Goal: Task Accomplishment & Management: Manage account settings

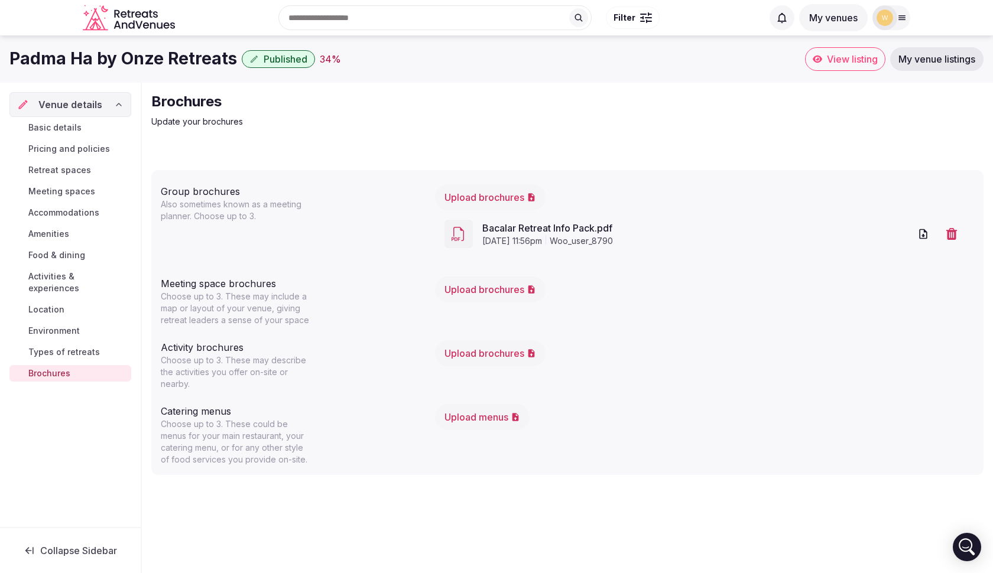
click at [47, 126] on span "Basic details" at bounding box center [54, 128] width 53 height 12
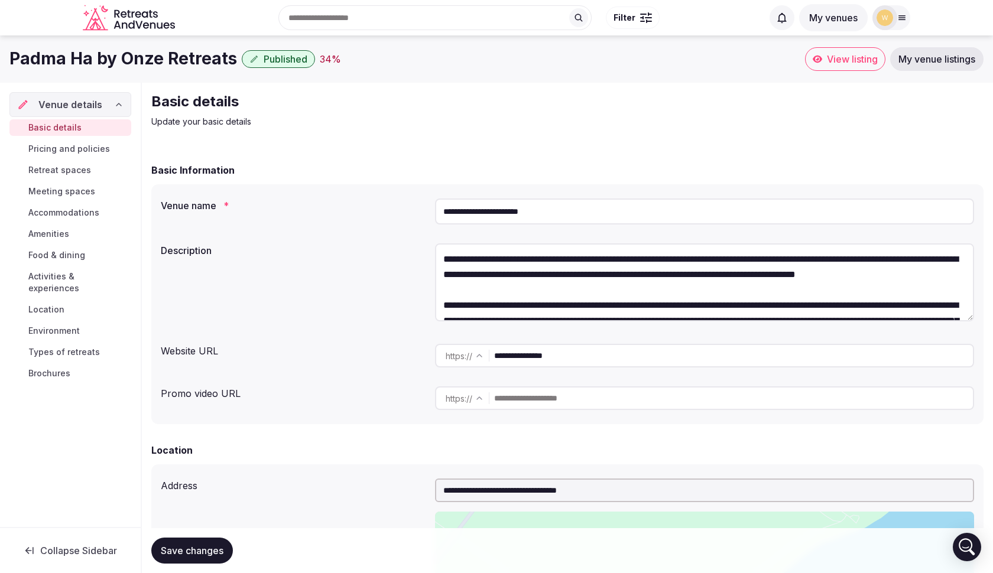
drag, startPoint x: 493, startPoint y: 211, endPoint x: 439, endPoint y: 207, distance: 53.9
click at [440, 207] on input "**********" at bounding box center [704, 212] width 539 height 26
click at [437, 254] on textarea at bounding box center [704, 282] width 539 height 78
paste textarea "**********"
drag, startPoint x: 613, startPoint y: 258, endPoint x: 534, endPoint y: 260, distance: 79.8
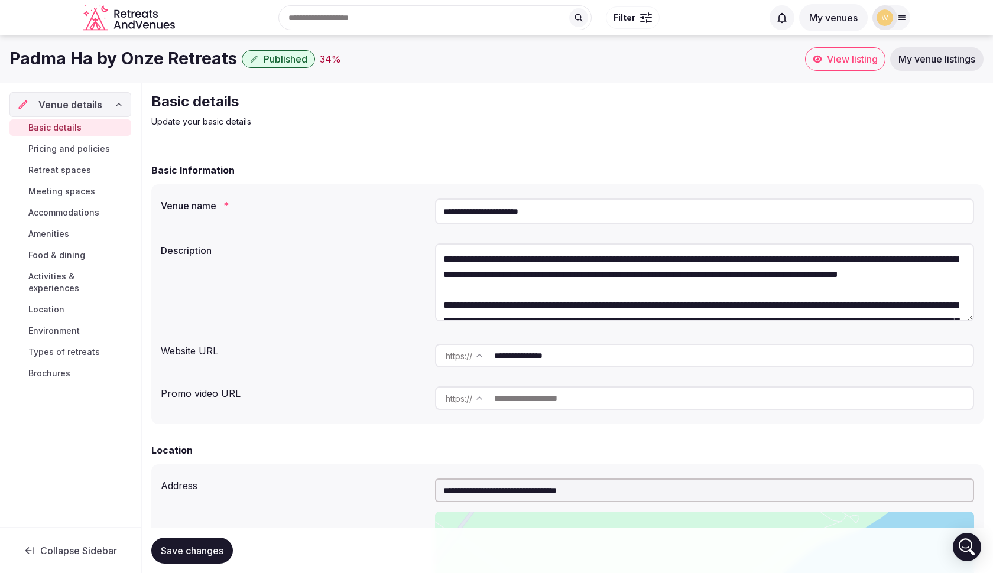
click at [532, 259] on textarea at bounding box center [704, 282] width 539 height 78
click at [823, 259] on textarea at bounding box center [704, 282] width 539 height 78
click at [773, 259] on textarea at bounding box center [704, 282] width 539 height 78
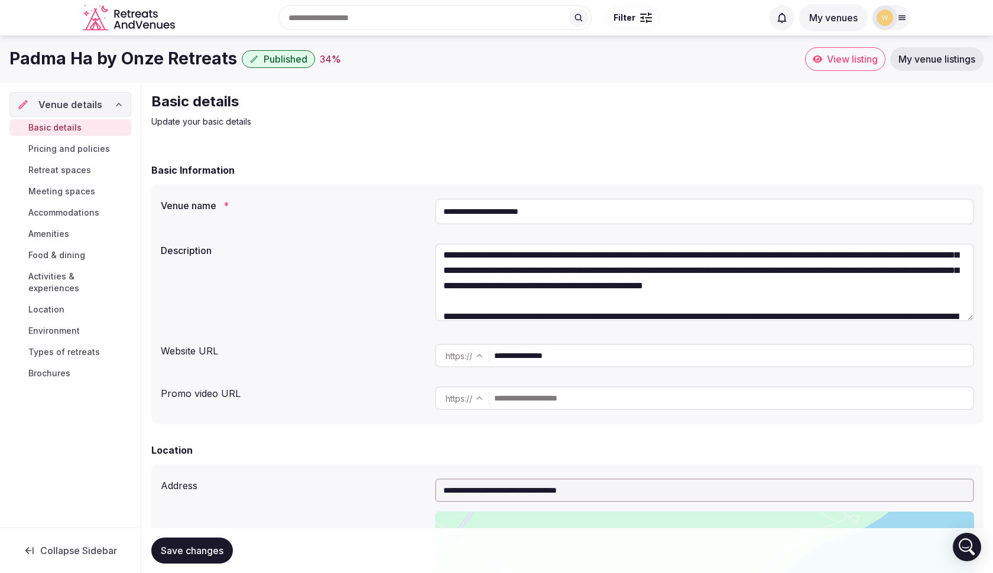
scroll to position [70, 0]
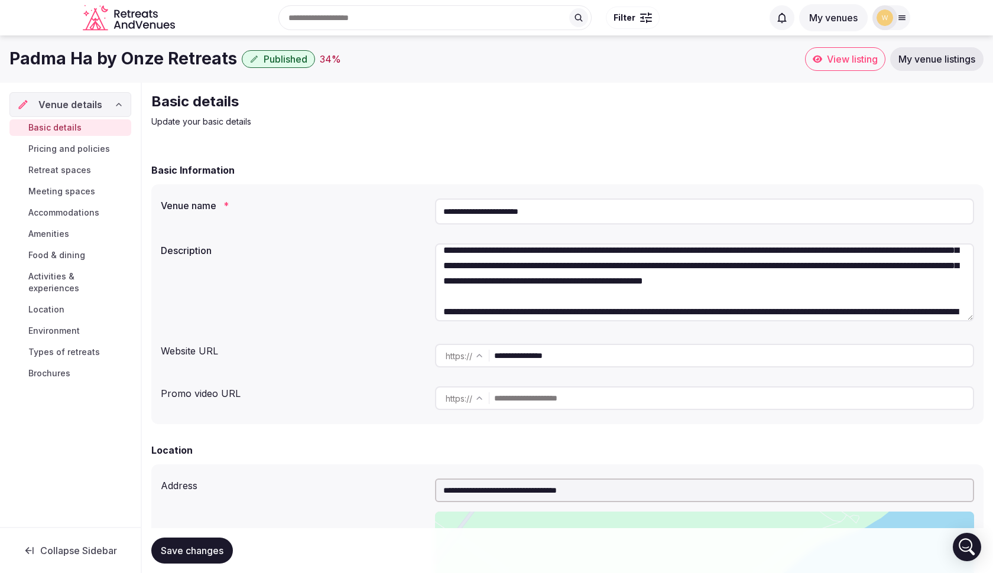
type textarea "**********"
click at [408, 316] on div "Description" at bounding box center [567, 284] width 813 height 91
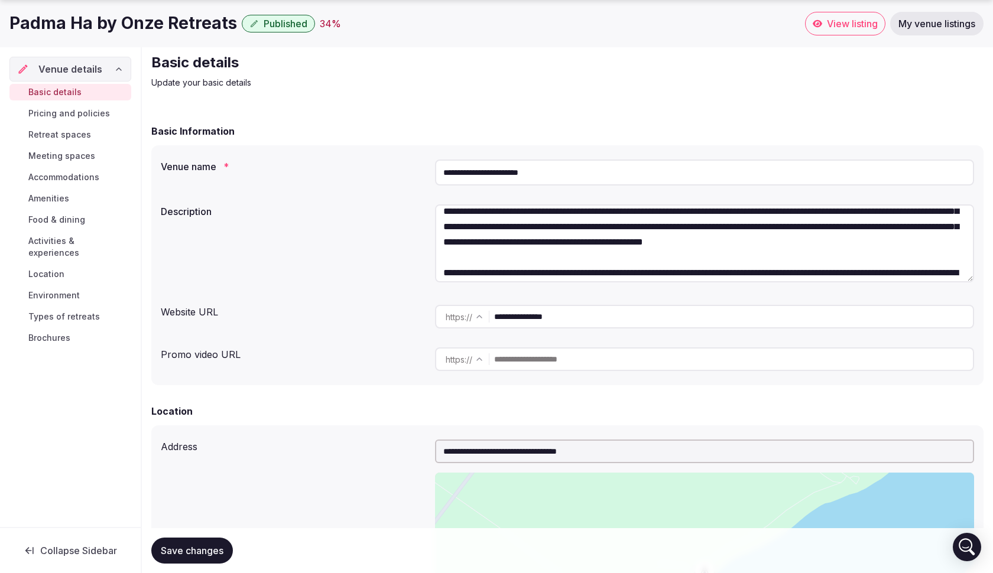
click at [530, 361] on input "text" at bounding box center [733, 360] width 479 height 24
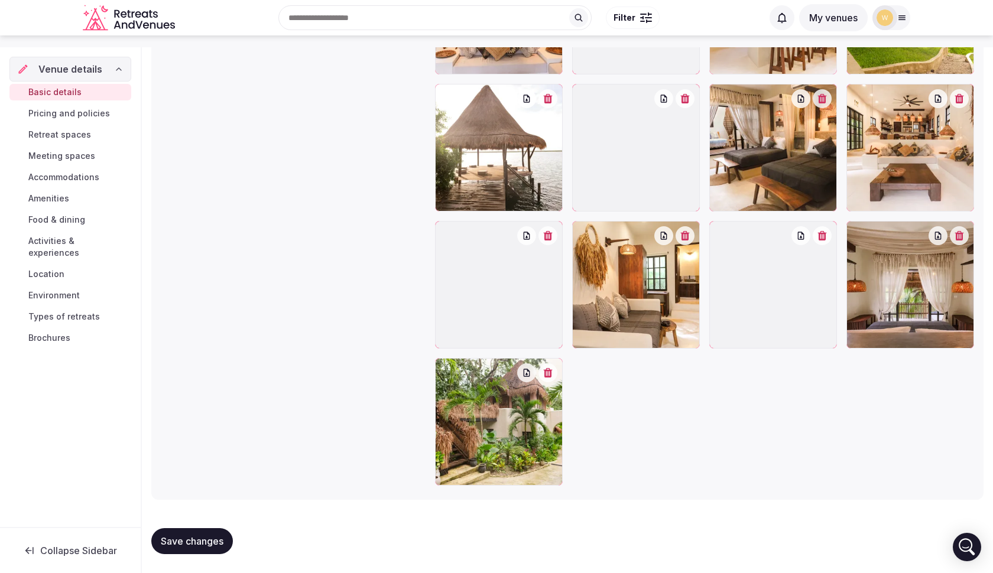
scroll to position [1554, 0]
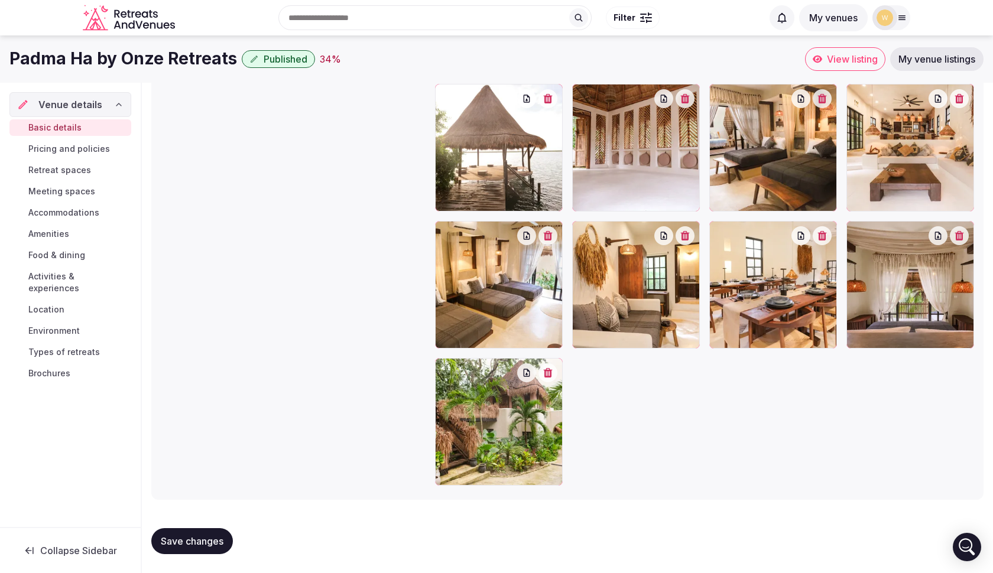
click at [201, 540] on span "Save changes" at bounding box center [192, 541] width 63 height 12
click at [201, 543] on span "Save changes" at bounding box center [192, 541] width 63 height 12
click at [56, 136] on div "Basic details Pricing and policies Retreat spaces Meeting spaces Accommodations…" at bounding box center [70, 250] width 122 height 267
click at [52, 148] on span "Pricing and policies" at bounding box center [69, 149] width 82 height 12
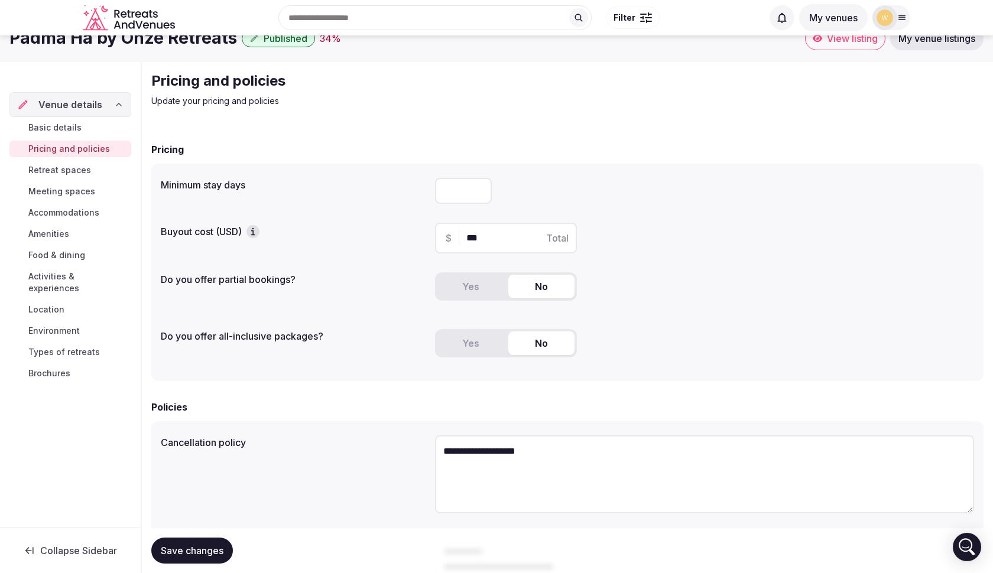
scroll to position [21, 0]
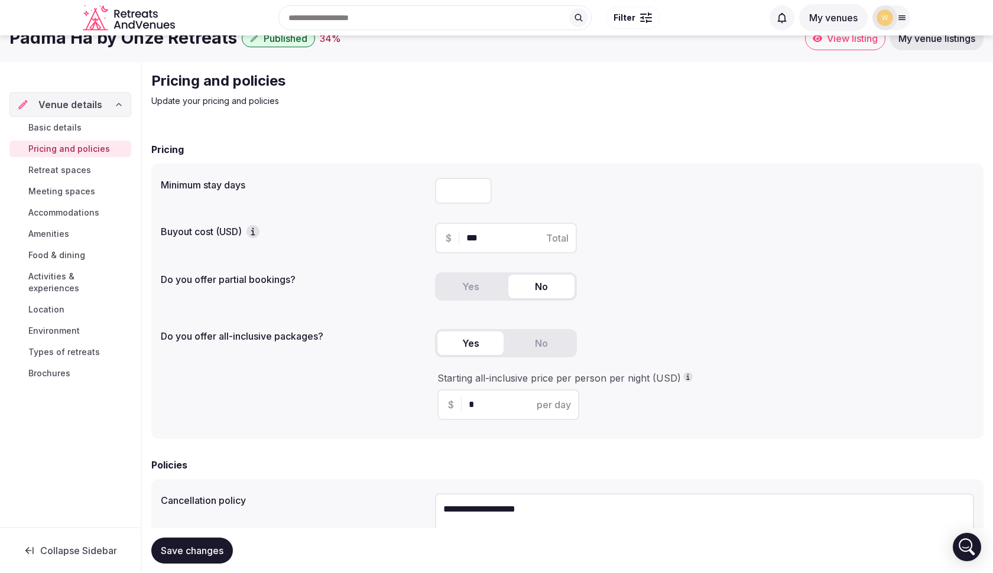
click at [467, 342] on button "Yes" at bounding box center [470, 344] width 66 height 24
click at [499, 401] on input "*" at bounding box center [519, 405] width 100 height 14
type input "**"
drag, startPoint x: 654, startPoint y: 398, endPoint x: 644, endPoint y: 392, distance: 12.5
click at [654, 398] on div "Starting all-inclusive price per person per night (USD) $ ** per day" at bounding box center [704, 396] width 539 height 48
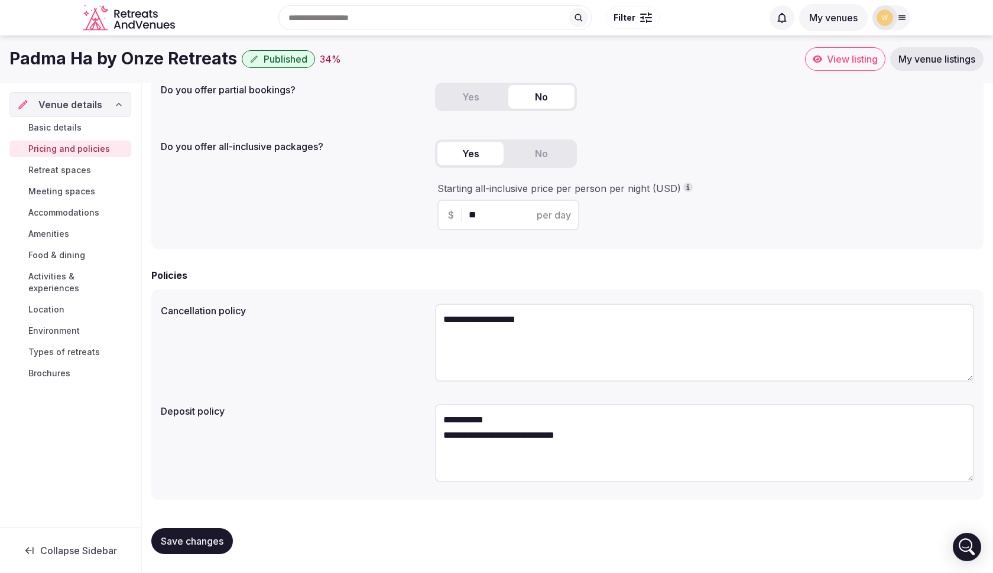
scroll to position [210, 0]
click at [191, 542] on span "Save changes" at bounding box center [192, 541] width 63 height 12
click at [84, 174] on span "Retreat spaces" at bounding box center [59, 170] width 63 height 12
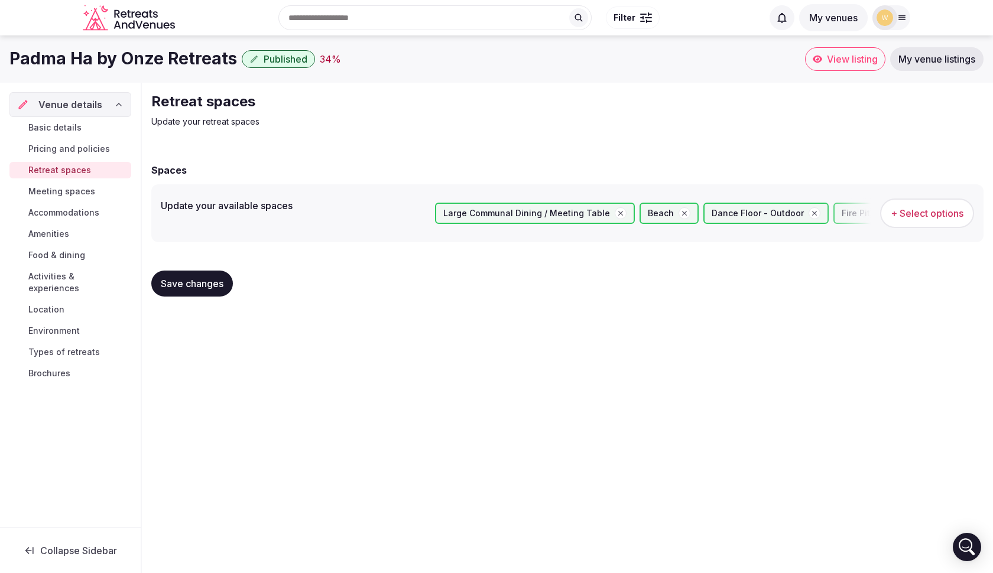
click at [72, 190] on span "Meeting spaces" at bounding box center [61, 192] width 67 height 12
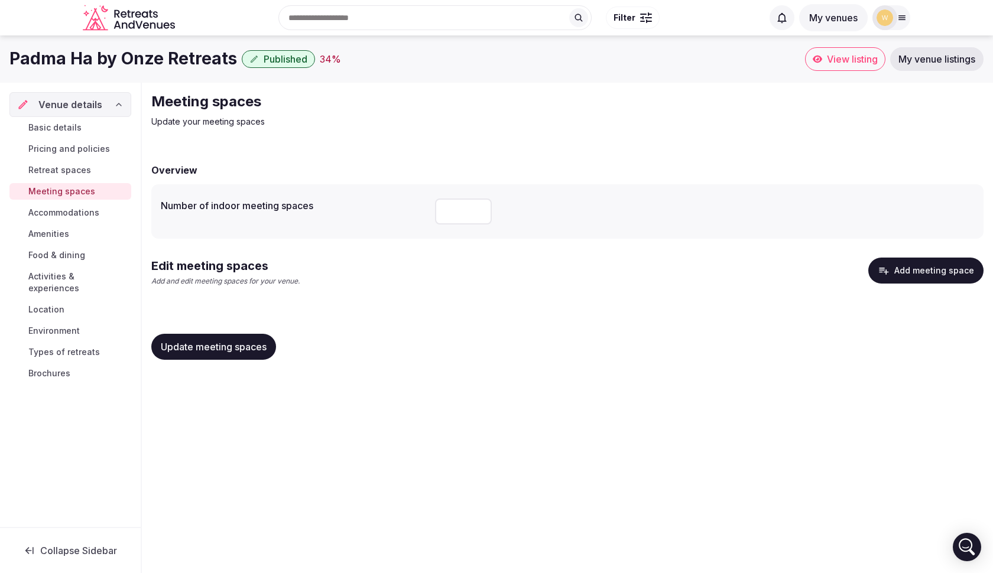
click at [65, 207] on span "Accommodations" at bounding box center [63, 213] width 71 height 12
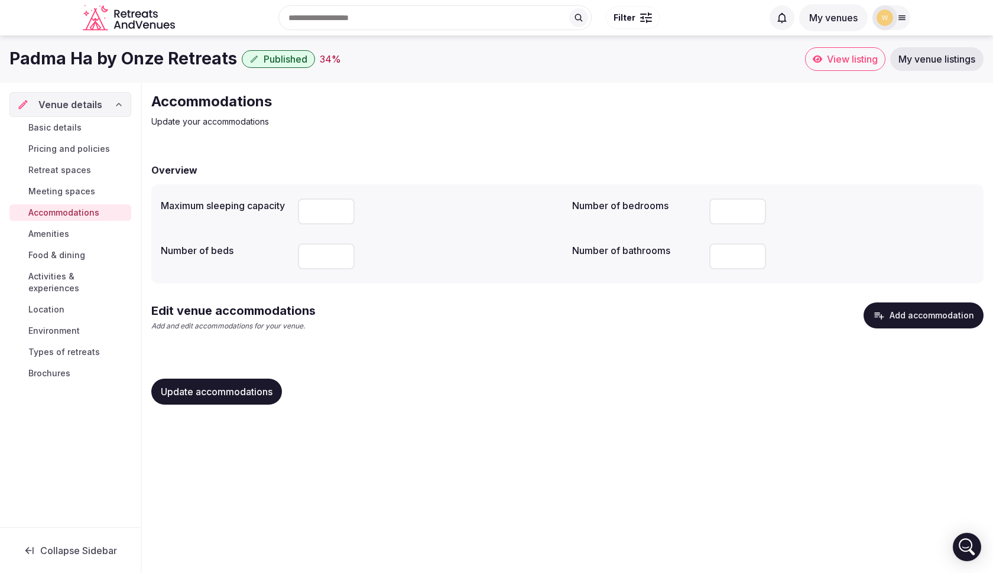
click at [341, 214] on input "**" at bounding box center [326, 212] width 57 height 26
type input "**"
click at [341, 214] on input "**" at bounding box center [326, 212] width 57 height 26
type input "*"
click at [751, 216] on input "*" at bounding box center [737, 212] width 57 height 26
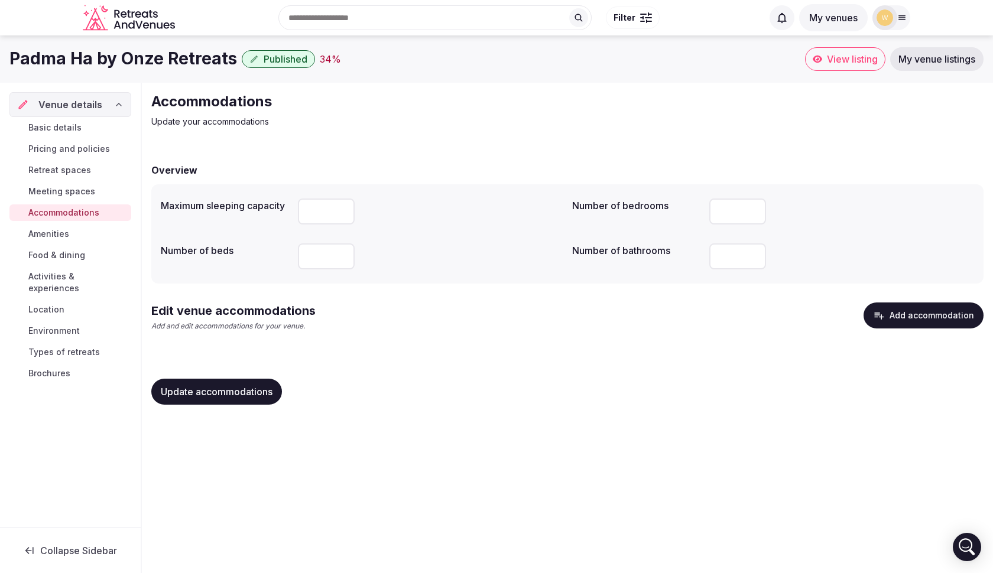
click at [754, 254] on input "*" at bounding box center [737, 256] width 57 height 26
type input "*"
click at [753, 258] on input "*" at bounding box center [737, 256] width 57 height 26
click at [252, 388] on span "Update accommodations" at bounding box center [217, 392] width 112 height 12
click at [54, 232] on span "Amenities" at bounding box center [48, 234] width 41 height 12
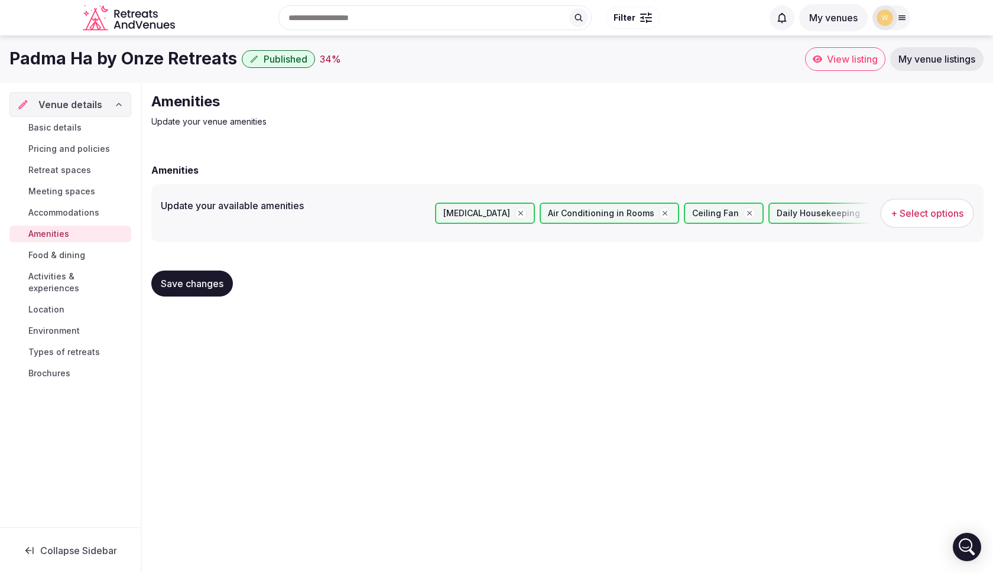
click at [48, 249] on link "Food & dining" at bounding box center [70, 255] width 122 height 17
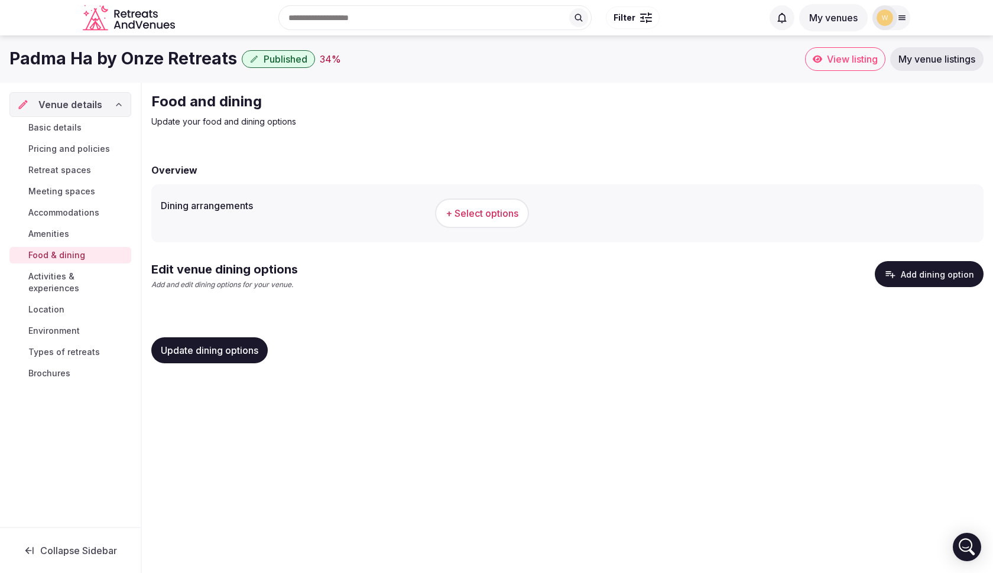
click at [463, 212] on span "+ Select options" at bounding box center [482, 213] width 73 height 13
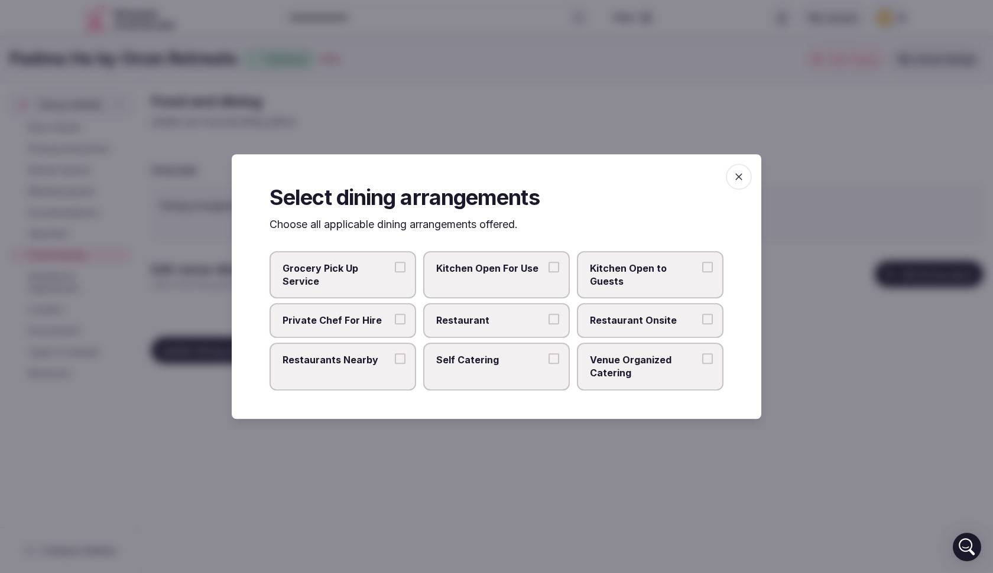
click at [351, 322] on span "Private Chef For Hire" at bounding box center [336, 320] width 109 height 13
click at [395, 322] on button "Private Chef For Hire" at bounding box center [400, 319] width 11 height 11
click at [352, 322] on span "Private Chef For Hire" at bounding box center [336, 320] width 109 height 13
click at [395, 322] on button "Private Chef For Hire" at bounding box center [400, 319] width 11 height 11
click at [645, 323] on span "Restaurant Onsite" at bounding box center [644, 320] width 109 height 13
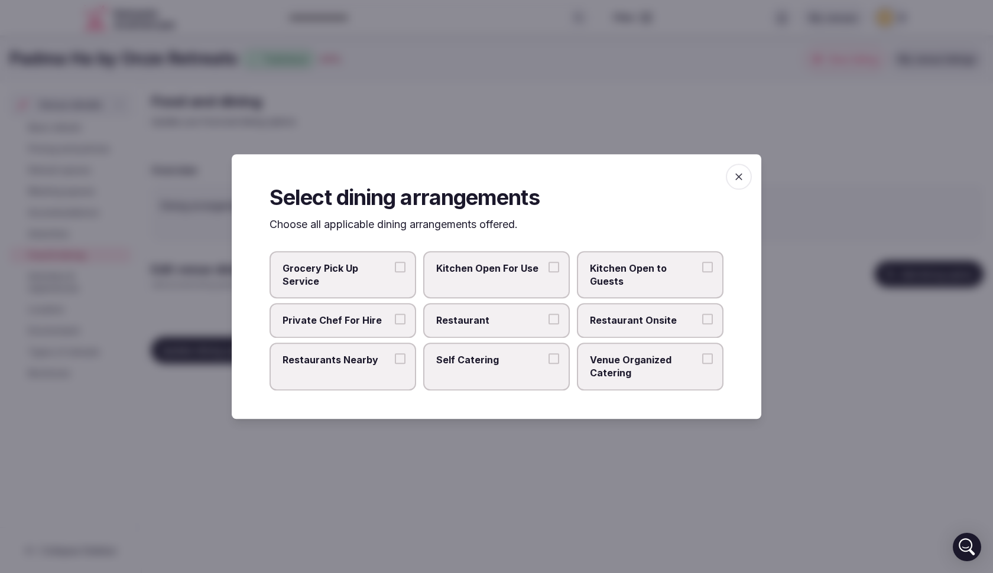
click at [702, 323] on button "Restaurant Onsite" at bounding box center [707, 319] width 11 height 11
click at [655, 362] on span "Venue Organized Catering" at bounding box center [644, 366] width 109 height 27
click at [702, 362] on button "Venue Organized Catering" at bounding box center [707, 358] width 11 height 11
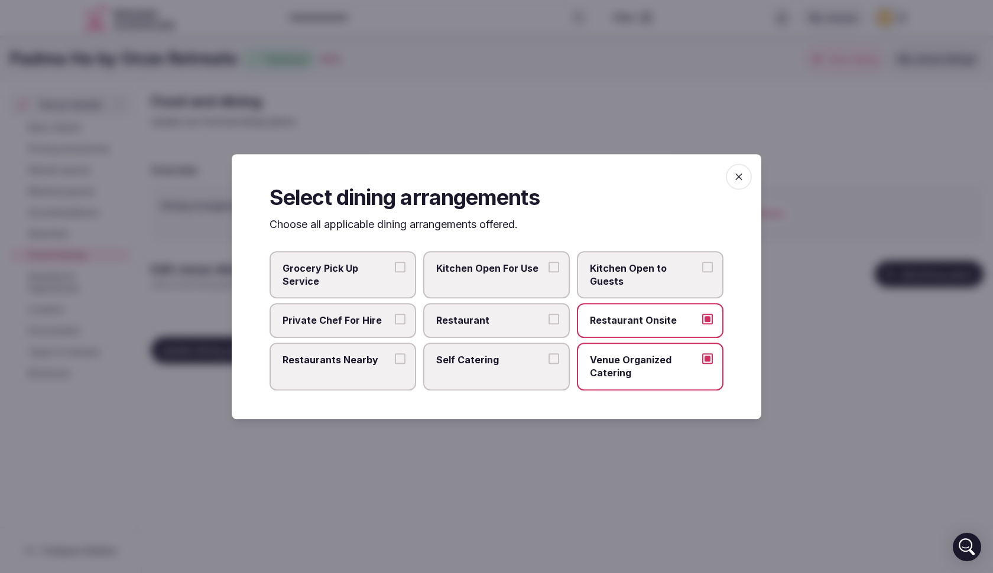
click at [745, 176] on span "button" at bounding box center [739, 177] width 26 height 26
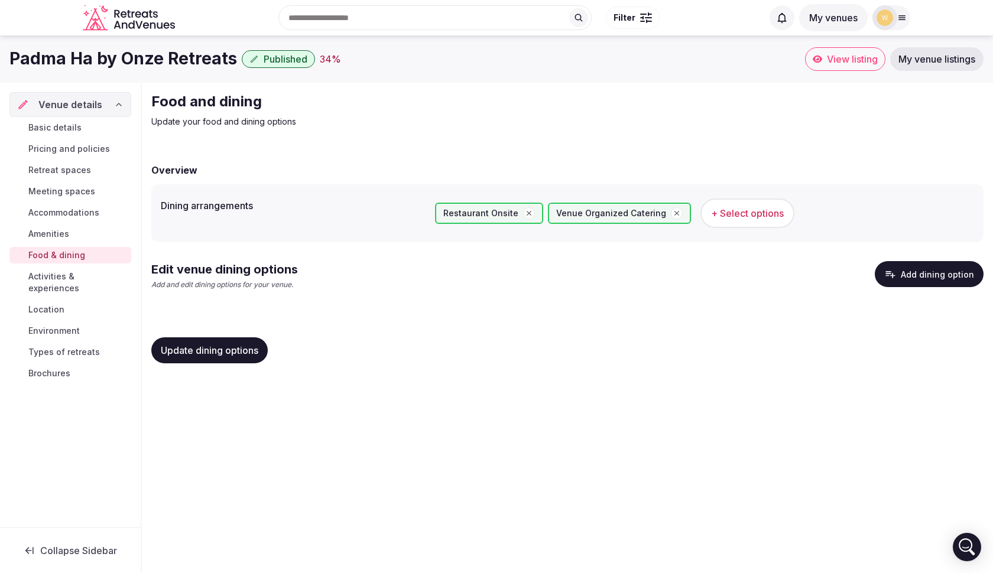
click at [222, 351] on span "Update dining options" at bounding box center [210, 351] width 98 height 12
click at [74, 272] on span "Activities & experiences" at bounding box center [77, 283] width 98 height 24
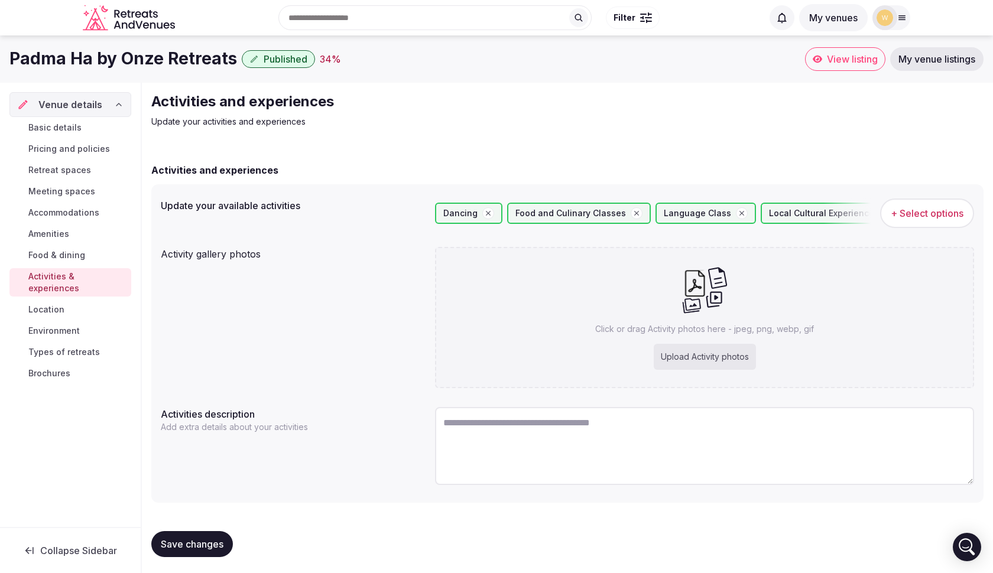
click at [60, 304] on span "Location" at bounding box center [46, 310] width 36 height 12
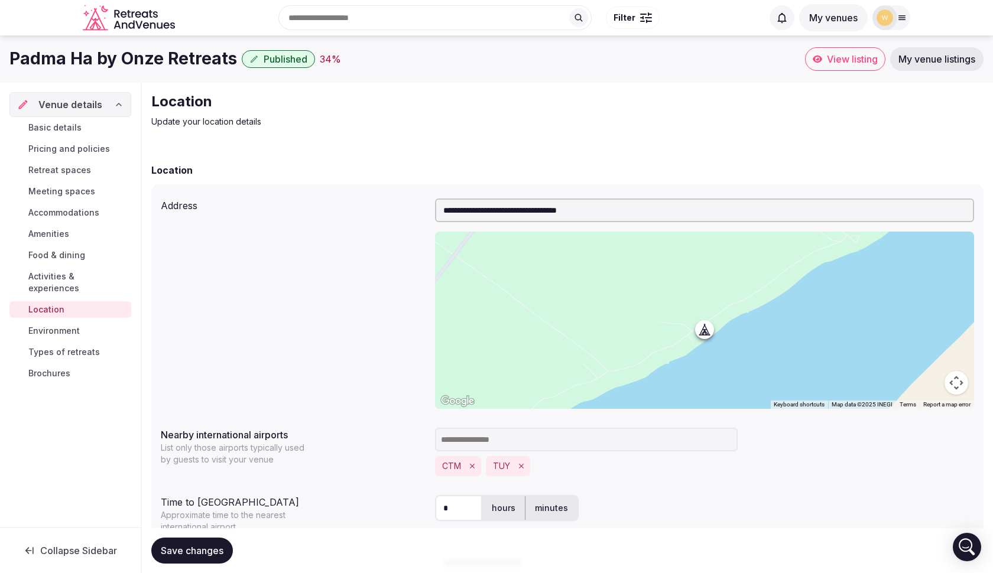
click at [65, 325] on span "Environment" at bounding box center [53, 331] width 51 height 12
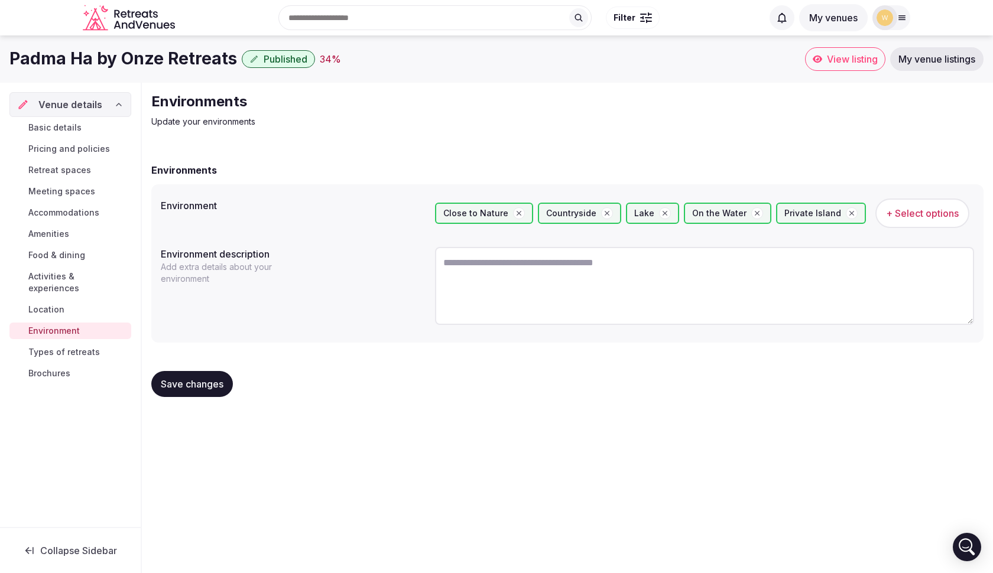
click at [64, 346] on span "Types of retreats" at bounding box center [64, 352] width 72 height 12
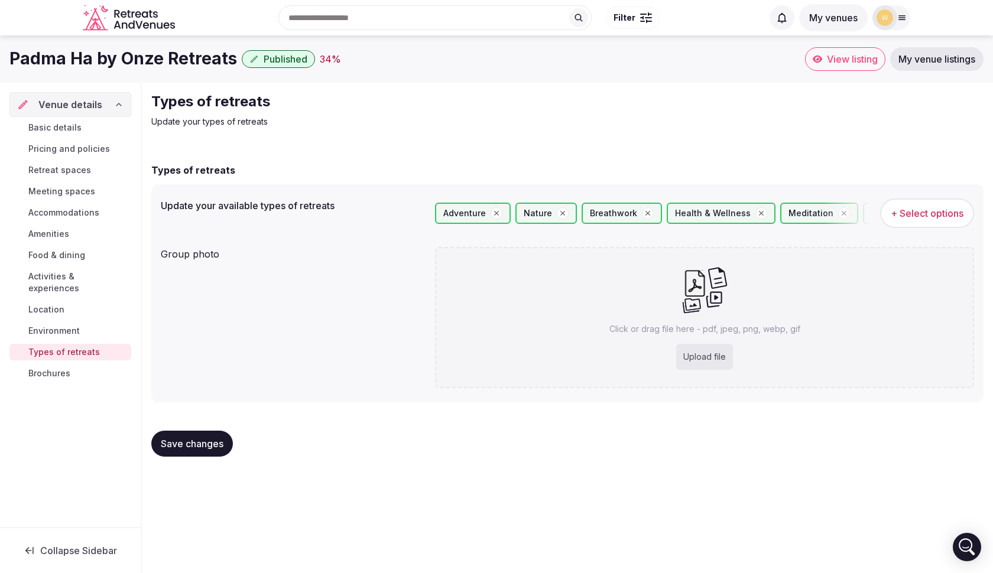
click at [92, 365] on link "Brochures" at bounding box center [70, 373] width 122 height 17
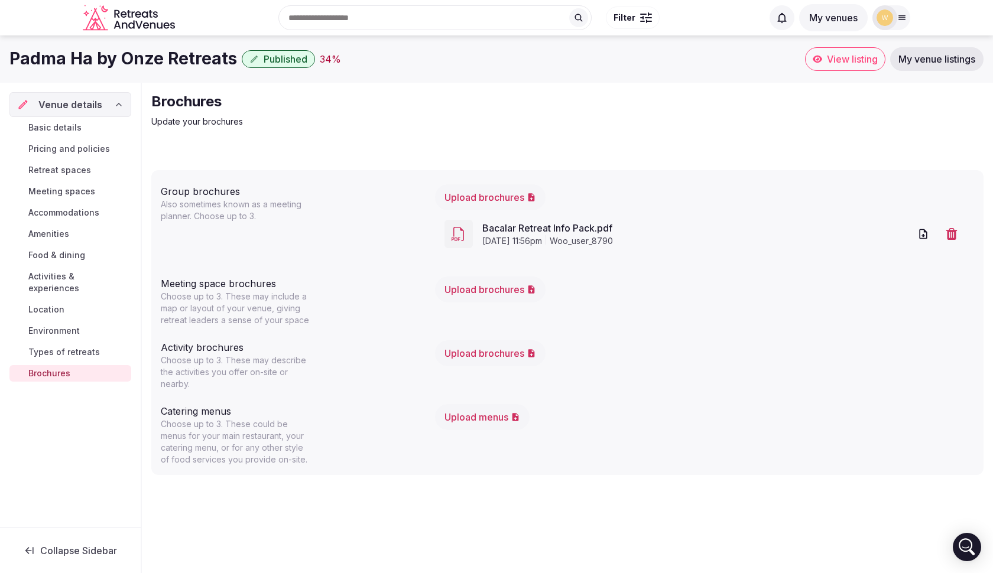
click at [501, 291] on button "Upload brochures" at bounding box center [490, 290] width 111 height 26
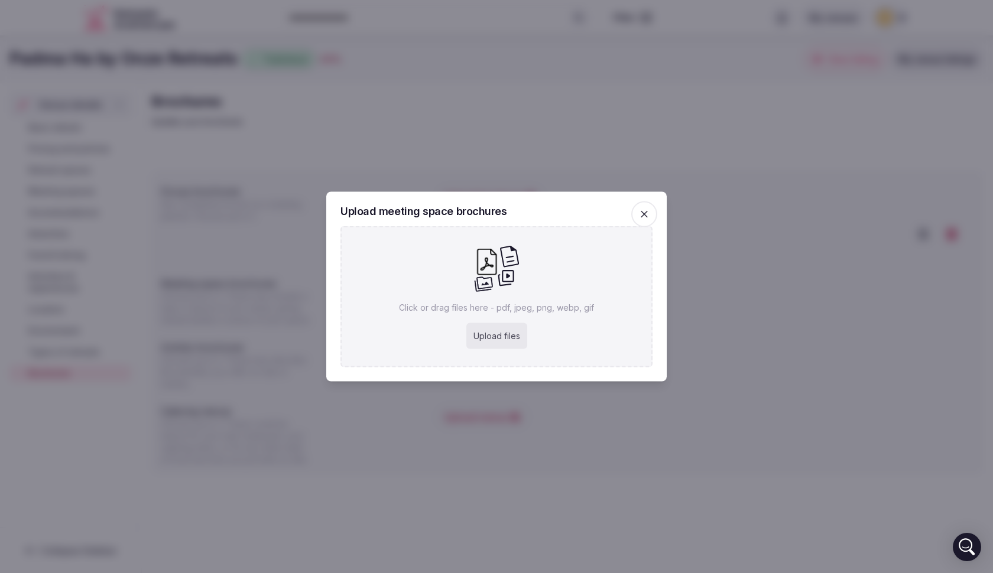
click at [498, 334] on div "Upload files" at bounding box center [496, 336] width 61 height 26
type input "**********"
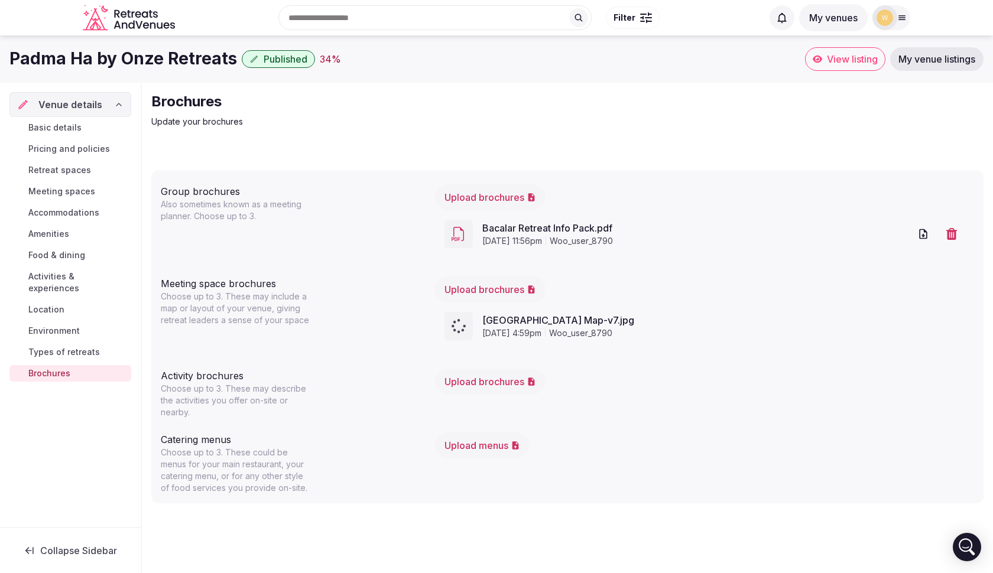
click at [851, 57] on span "View listing" at bounding box center [852, 59] width 51 height 12
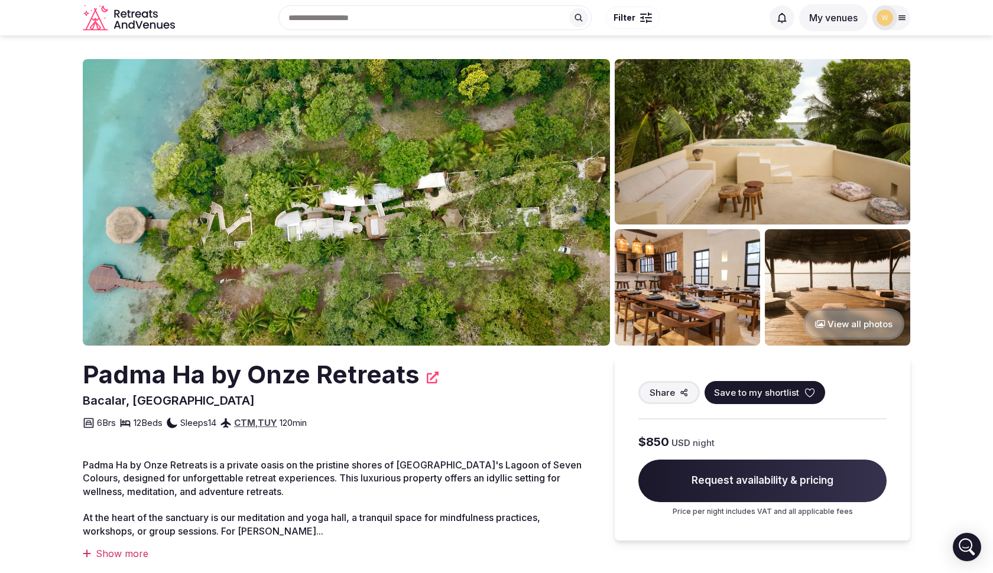
click at [824, 18] on button "My venues" at bounding box center [833, 17] width 69 height 27
click at [895, 18] on div at bounding box center [884, 17] width 25 height 25
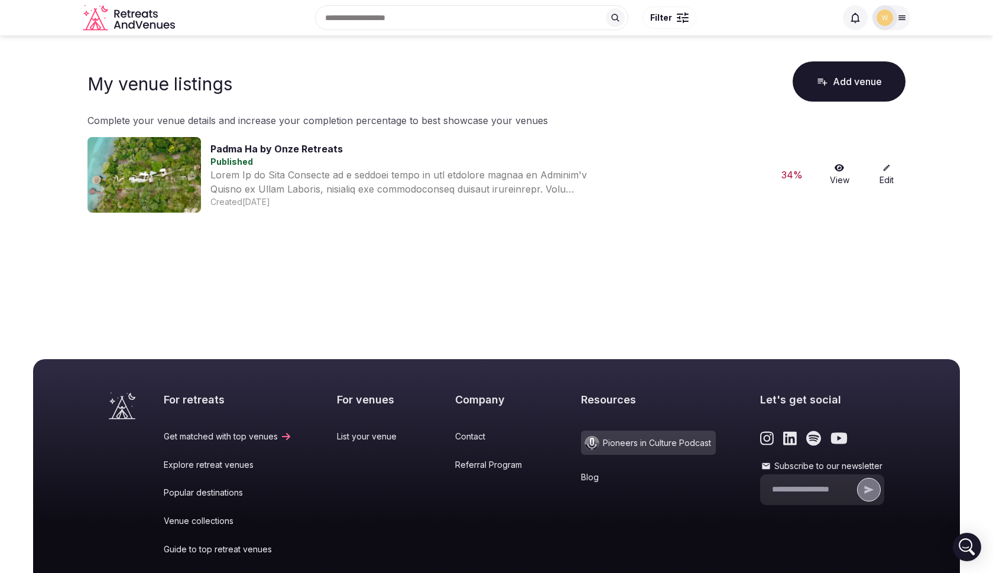
click at [843, 176] on link "View" at bounding box center [839, 175] width 38 height 22
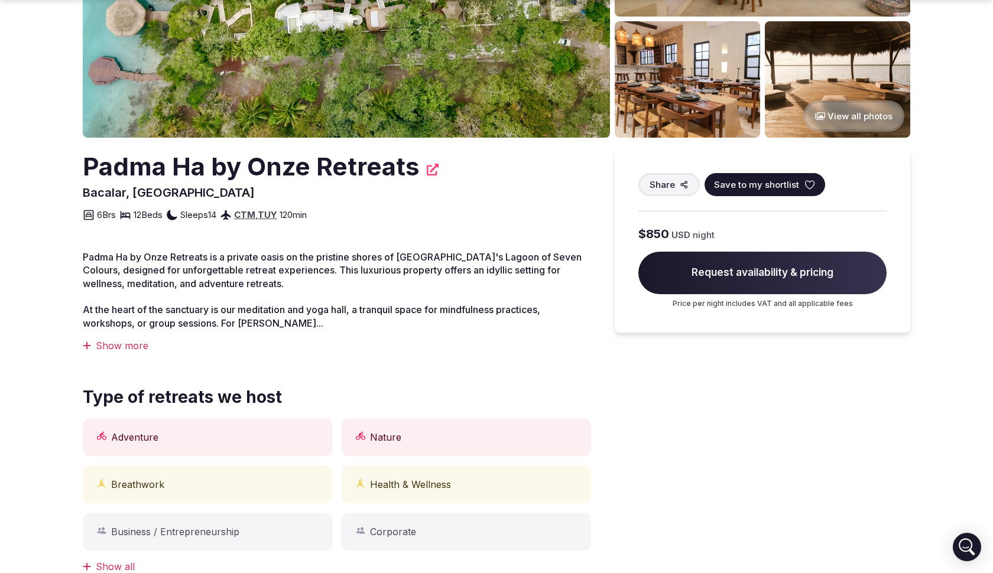
scroll to position [213, 0]
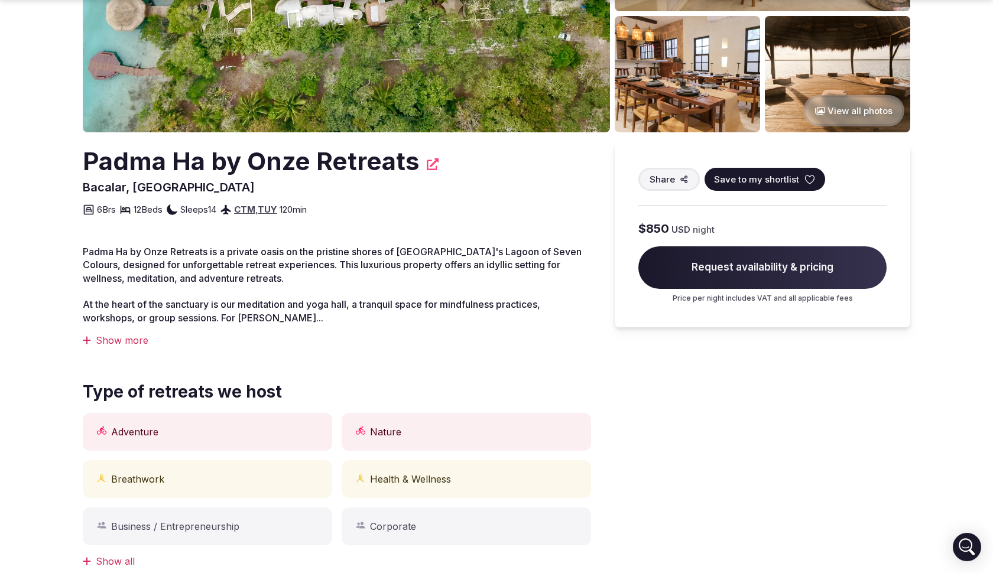
click at [141, 343] on div "Show more" at bounding box center [337, 340] width 508 height 13
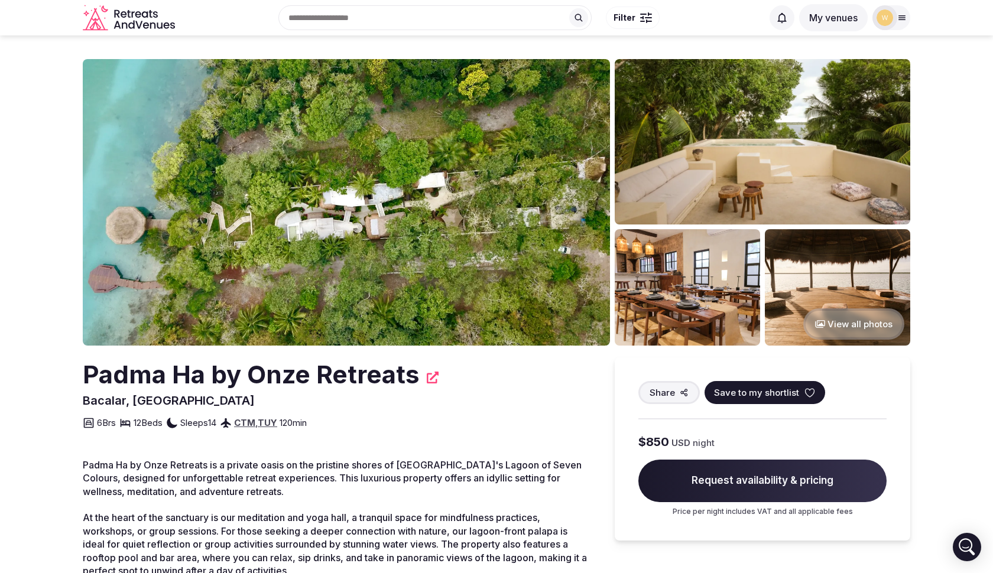
scroll to position [0, 0]
click at [849, 24] on button "My venues" at bounding box center [833, 17] width 69 height 27
click at [885, 19] on img at bounding box center [884, 17] width 17 height 17
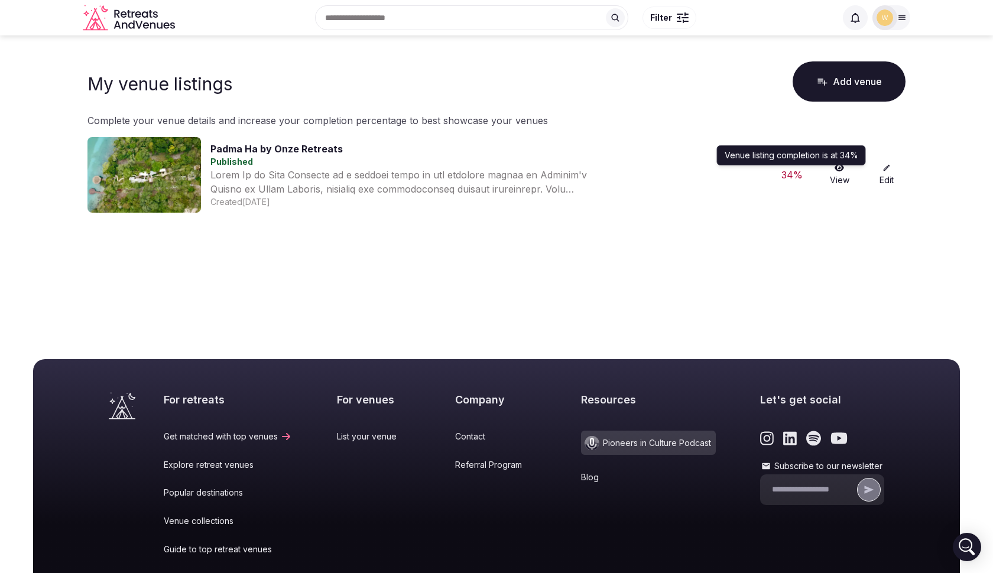
click at [792, 174] on div "34 %" at bounding box center [792, 175] width 38 height 14
click at [882, 170] on link "Edit" at bounding box center [887, 175] width 38 height 22
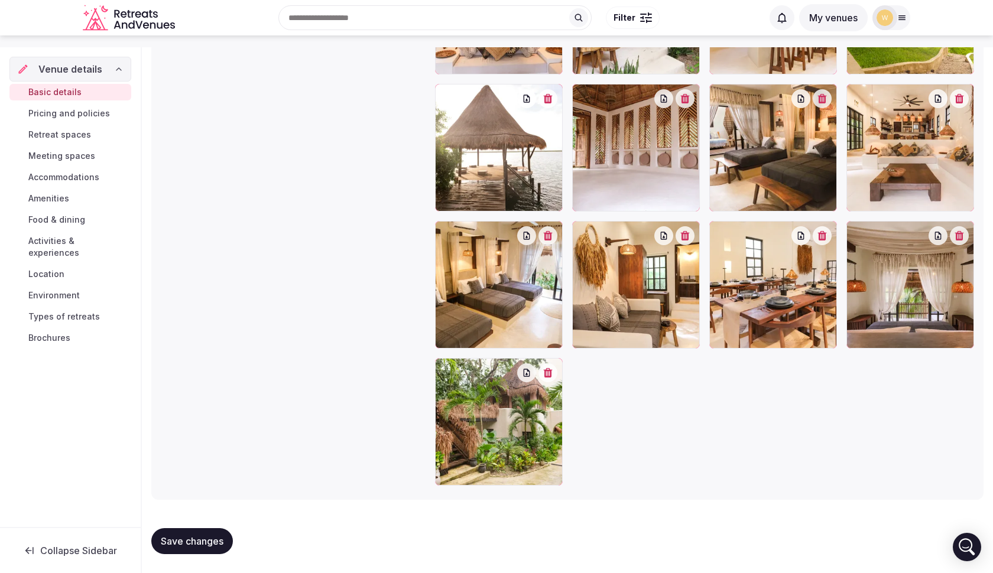
scroll to position [1554, 0]
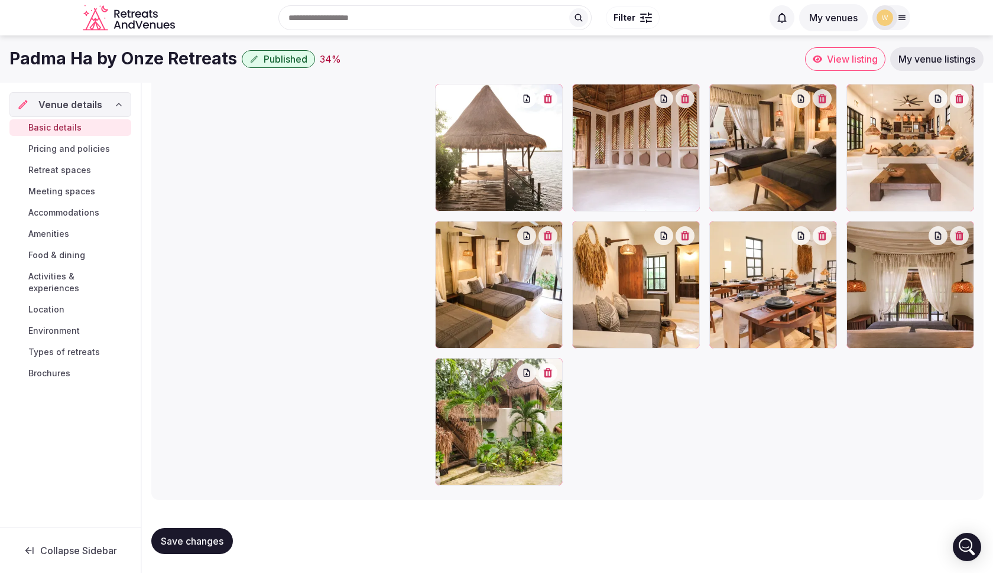
click at [76, 152] on span "Pricing and policies" at bounding box center [69, 149] width 82 height 12
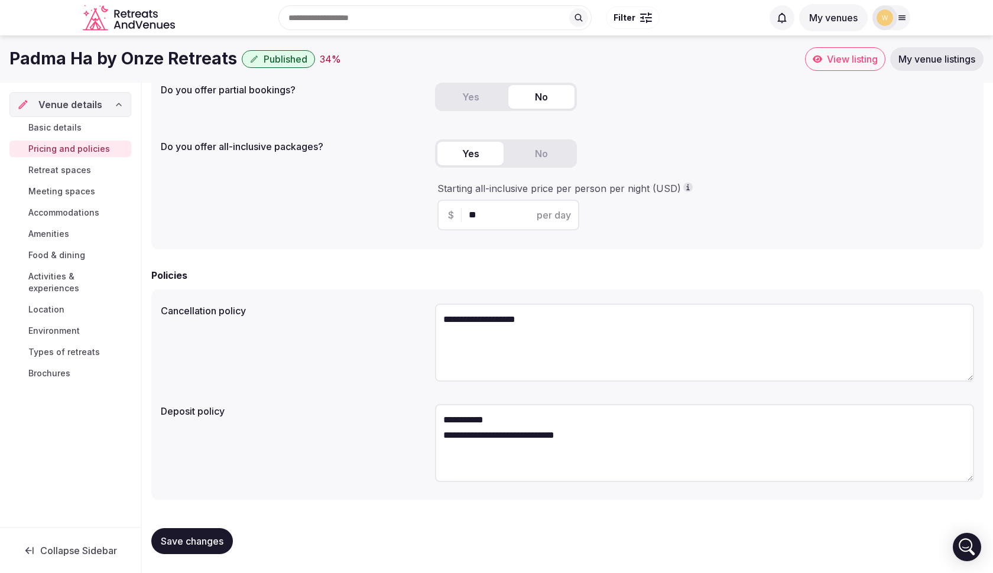
scroll to position [210, 0]
click at [59, 170] on span "Retreat spaces" at bounding box center [59, 170] width 63 height 12
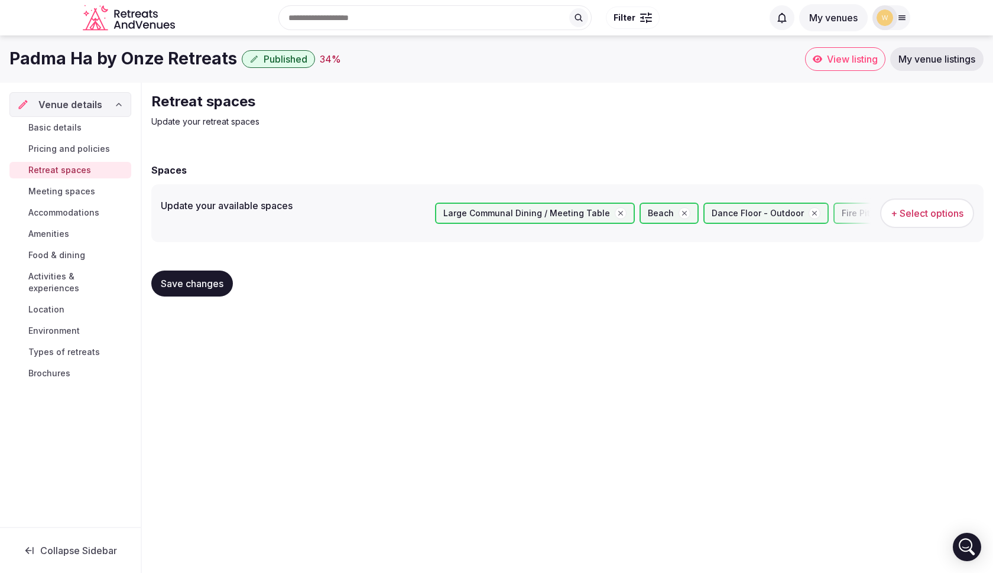
click at [79, 188] on span "Meeting spaces" at bounding box center [61, 192] width 67 height 12
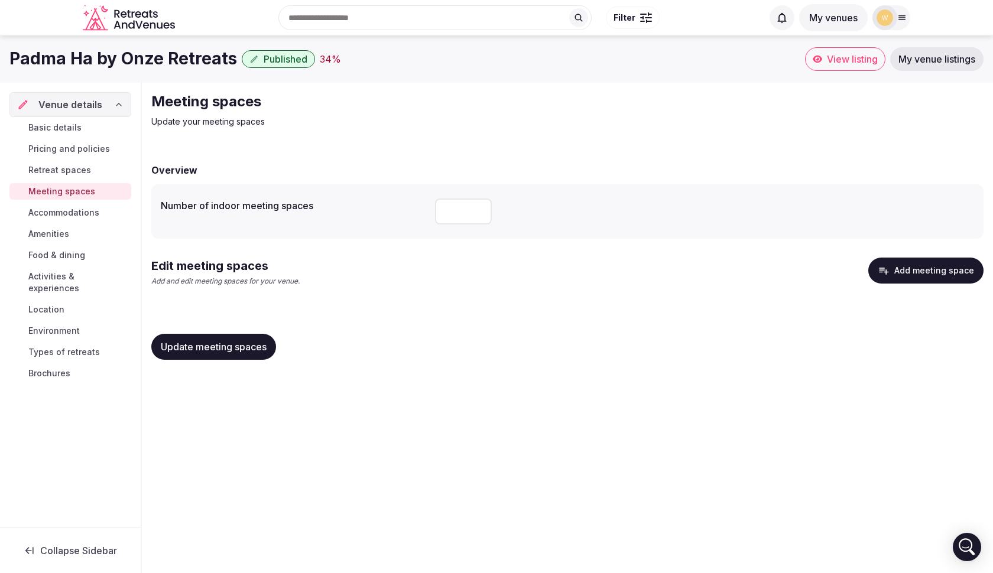
click at [481, 210] on input "*" at bounding box center [463, 212] width 57 height 26
click at [242, 351] on span "Update meeting spaces" at bounding box center [214, 347] width 106 height 12
type input "*"
click at [482, 210] on input "*" at bounding box center [463, 212] width 57 height 26
drag, startPoint x: 219, startPoint y: 342, endPoint x: 238, endPoint y: 339, distance: 18.7
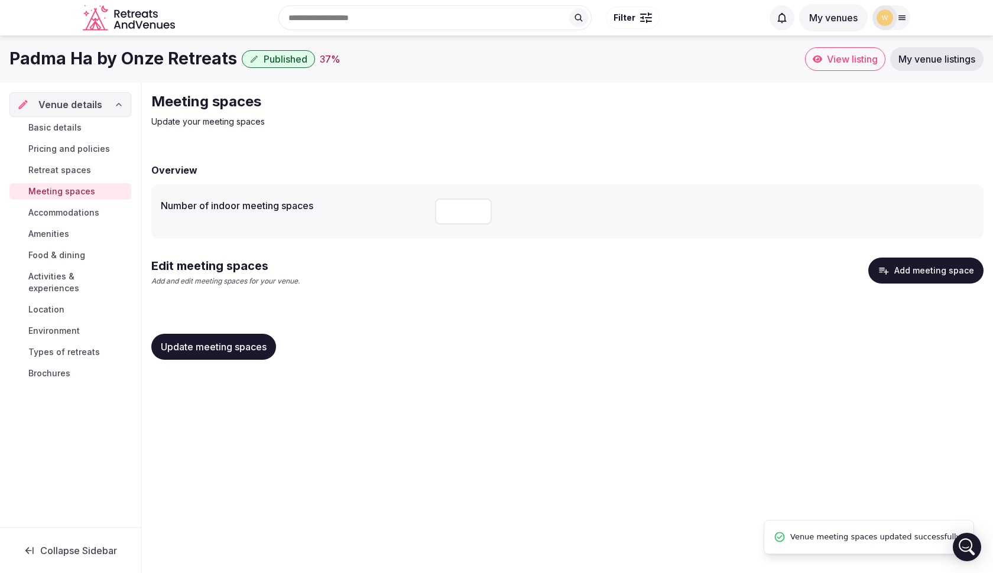
click at [219, 342] on span "Update meeting spaces" at bounding box center [214, 347] width 106 height 12
click at [79, 207] on span "Accommodations" at bounding box center [63, 213] width 71 height 12
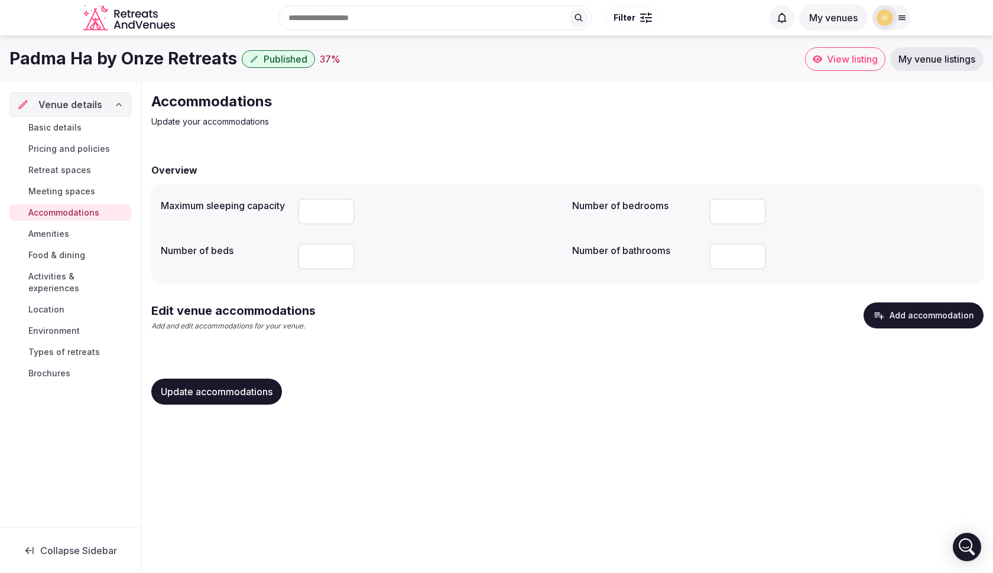
click at [925, 316] on button "Add accommodation" at bounding box center [923, 316] width 120 height 26
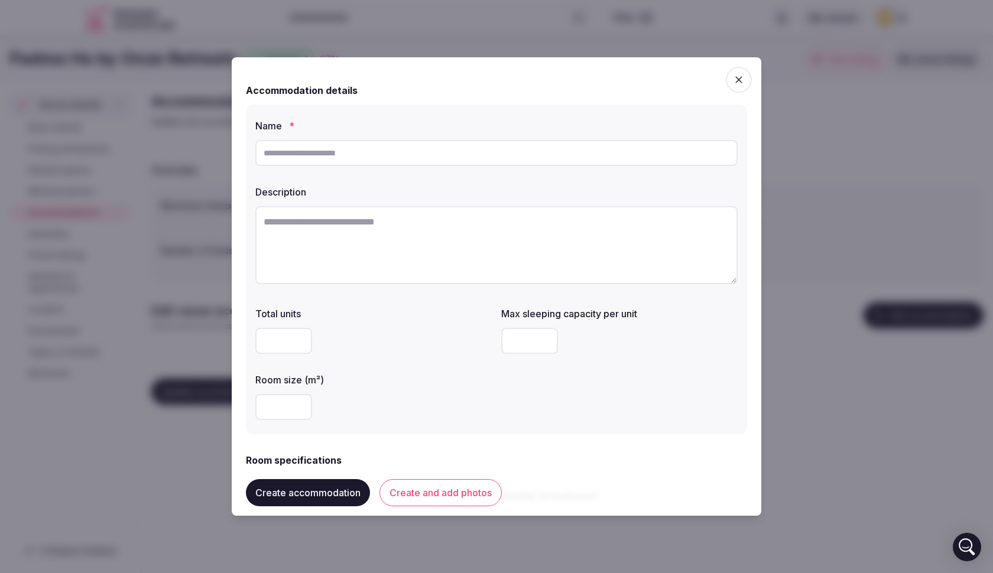
click at [733, 81] on icon "button" at bounding box center [739, 80] width 12 height 12
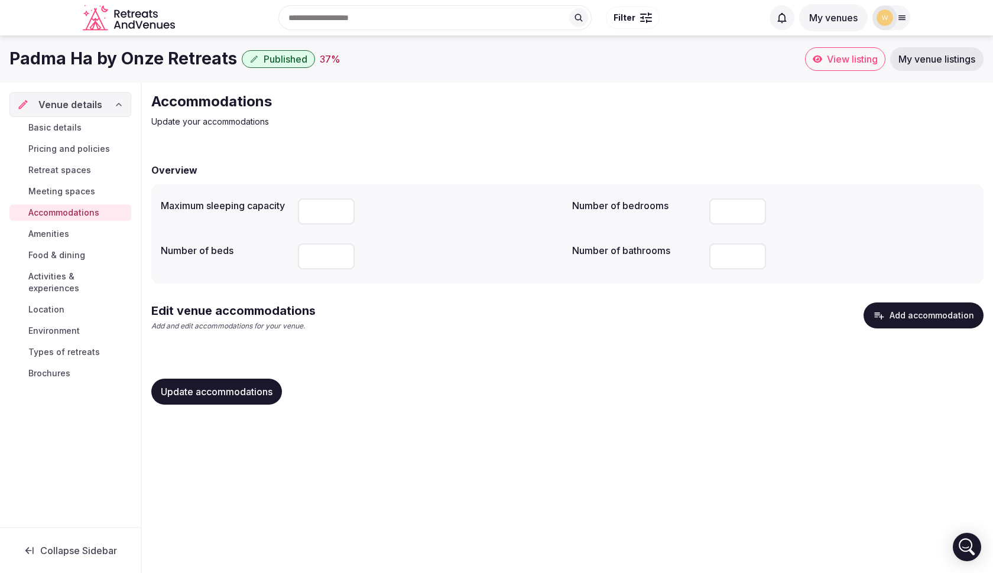
click at [918, 62] on span "My venue listings" at bounding box center [936, 59] width 77 height 12
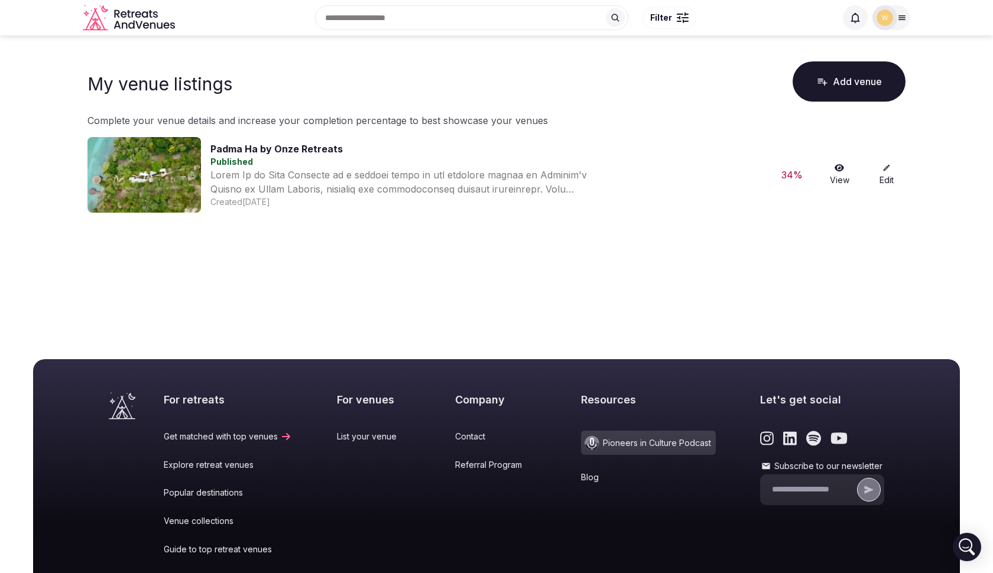
click at [889, 13] on img at bounding box center [884, 17] width 17 height 17
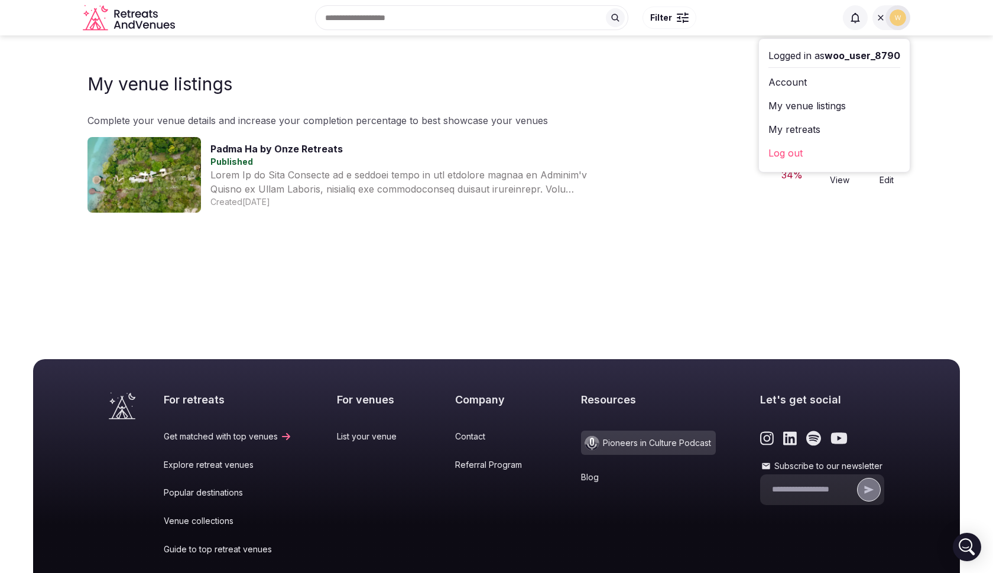
click at [791, 87] on link "Account" at bounding box center [834, 82] width 132 height 19
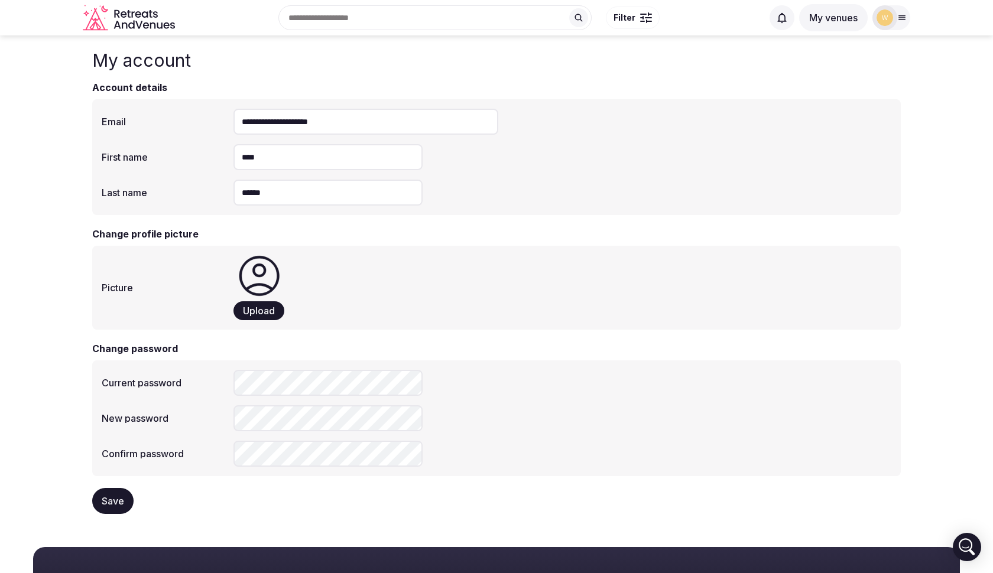
click at [804, 20] on button "My venues" at bounding box center [833, 17] width 69 height 27
click at [843, 16] on button "My venues" at bounding box center [833, 17] width 69 height 27
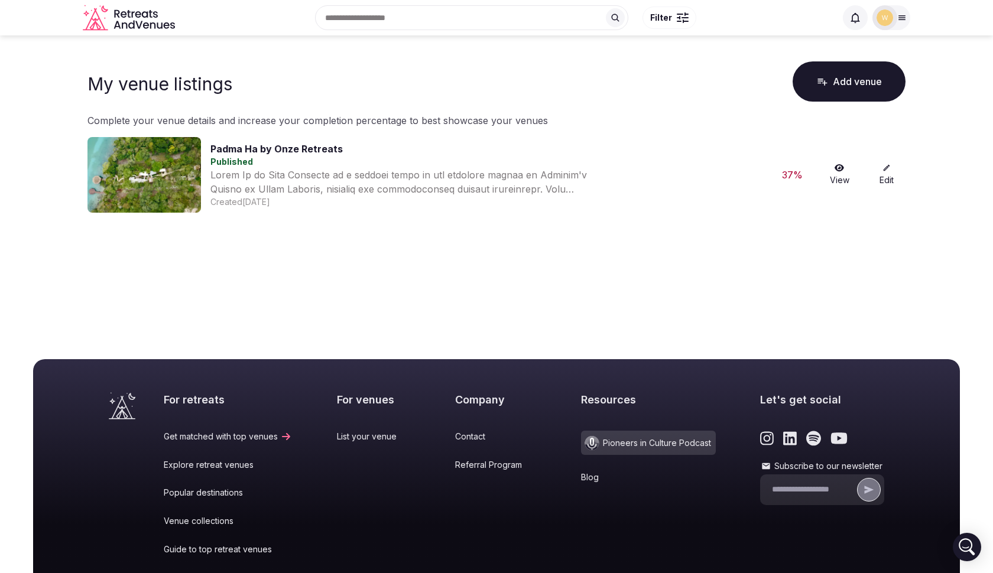
click at [888, 170] on icon at bounding box center [886, 168] width 8 height 8
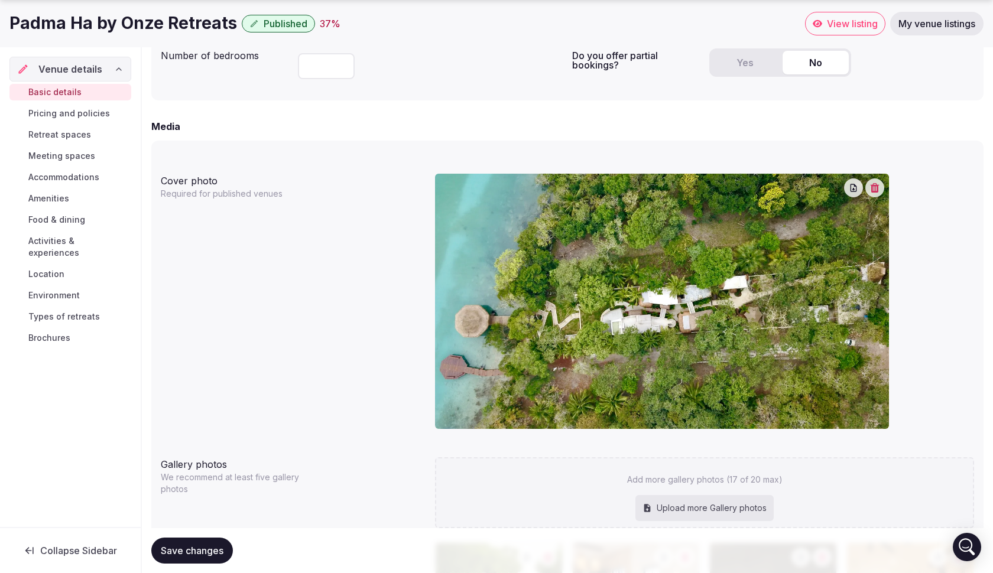
scroll to position [929, 1]
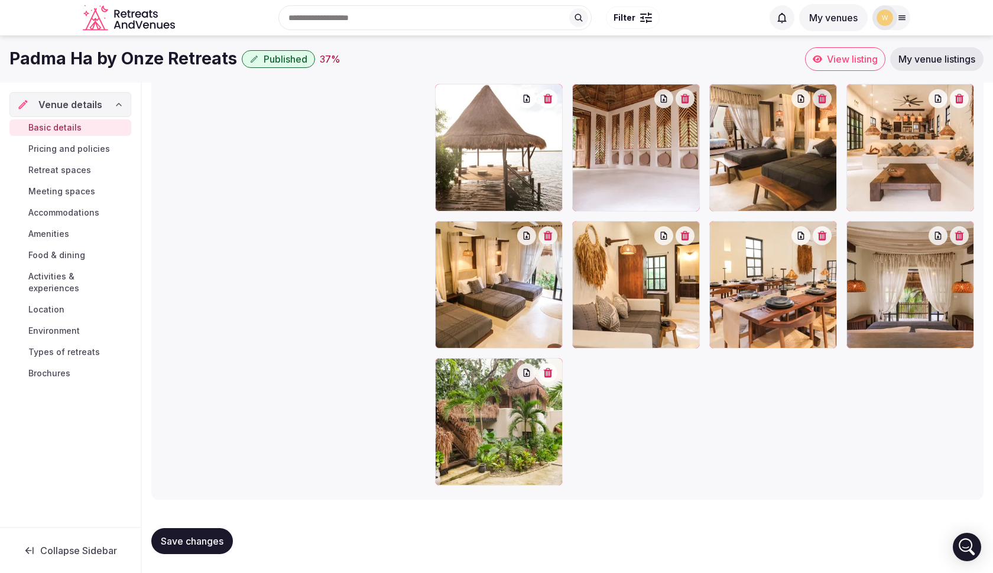
click at [61, 144] on span "Pricing and policies" at bounding box center [69, 149] width 82 height 12
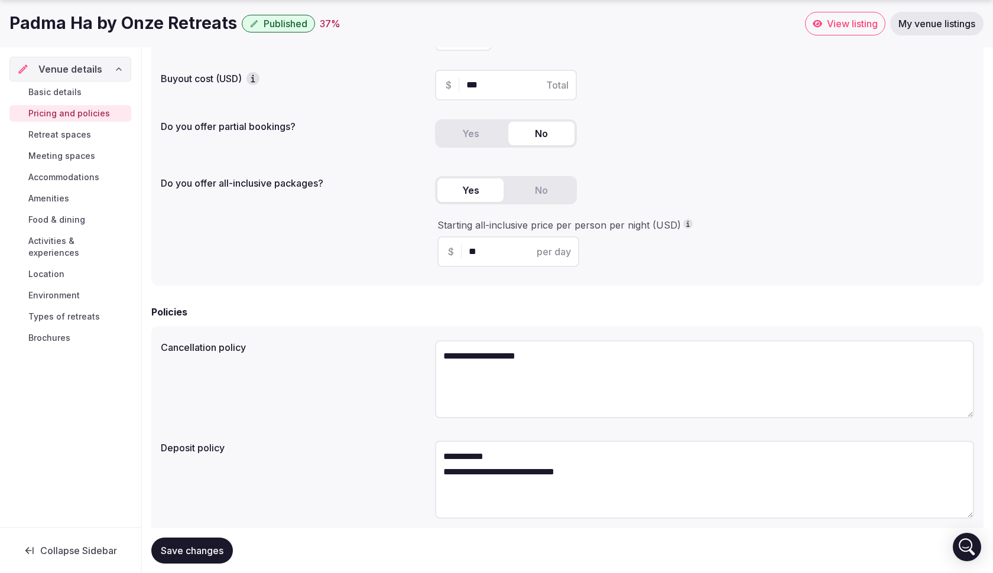
scroll to position [201, 0]
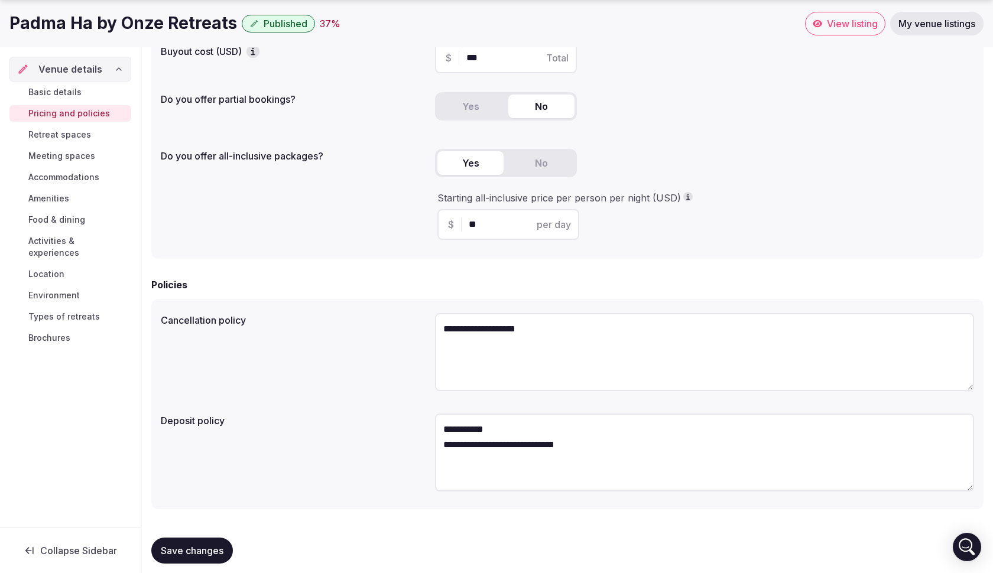
click at [259, 53] on icon "button" at bounding box center [253, 52] width 12 height 12
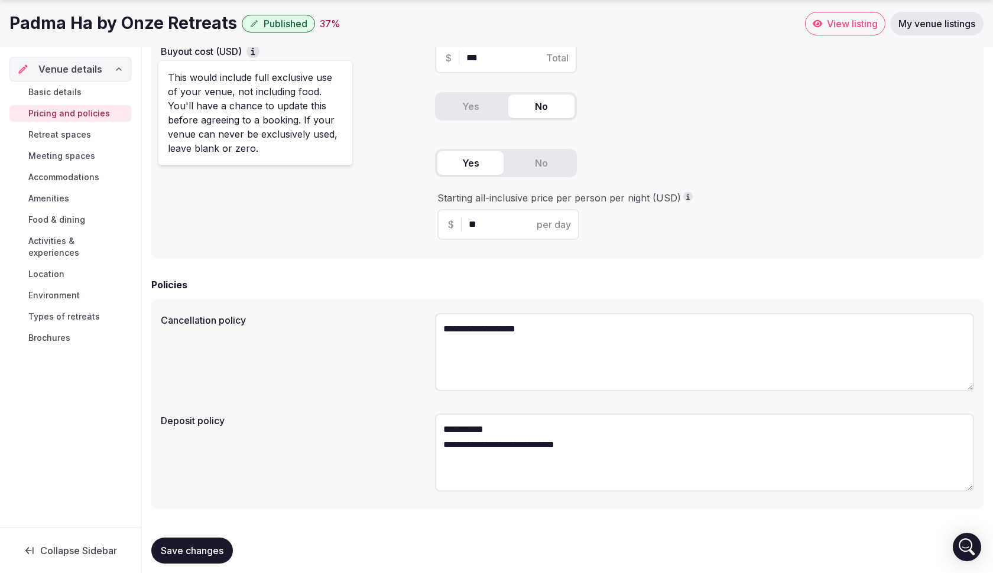
click at [383, 128] on div "Do you offer partial bookings? Yes No" at bounding box center [567, 110] width 813 height 47
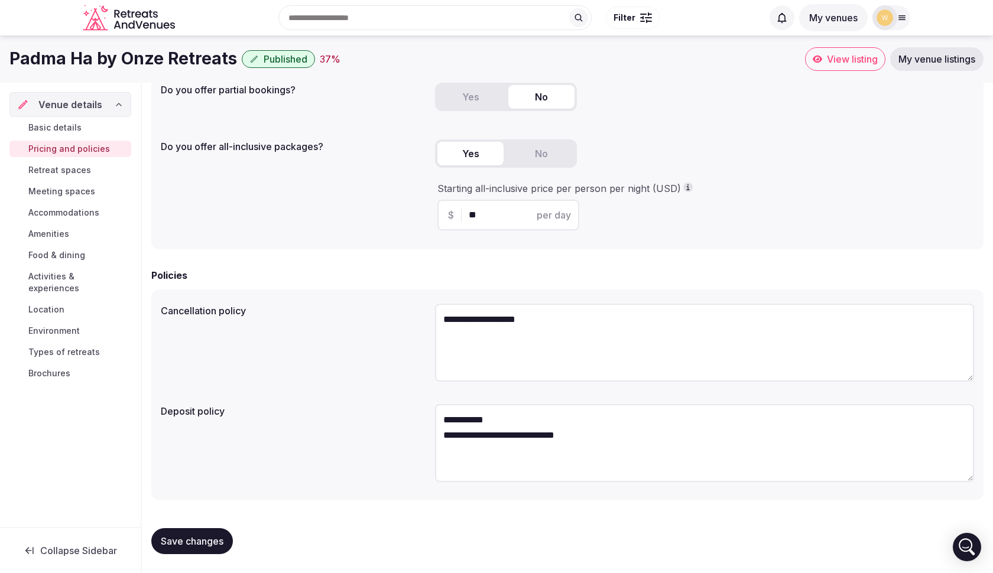
scroll to position [210, 0]
click at [82, 169] on span "Retreat spaces" at bounding box center [59, 170] width 63 height 12
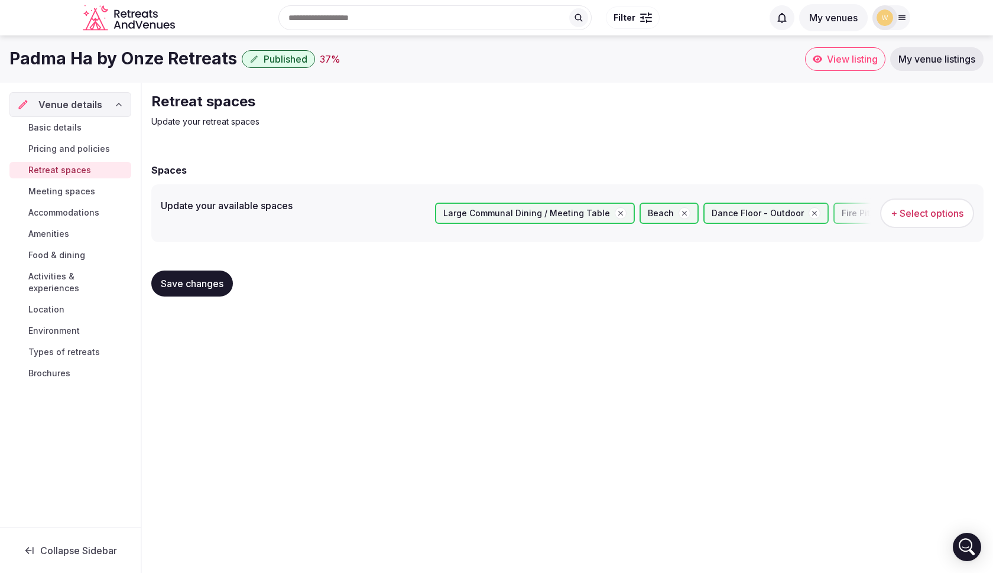
click at [77, 187] on span "Meeting spaces" at bounding box center [61, 192] width 67 height 12
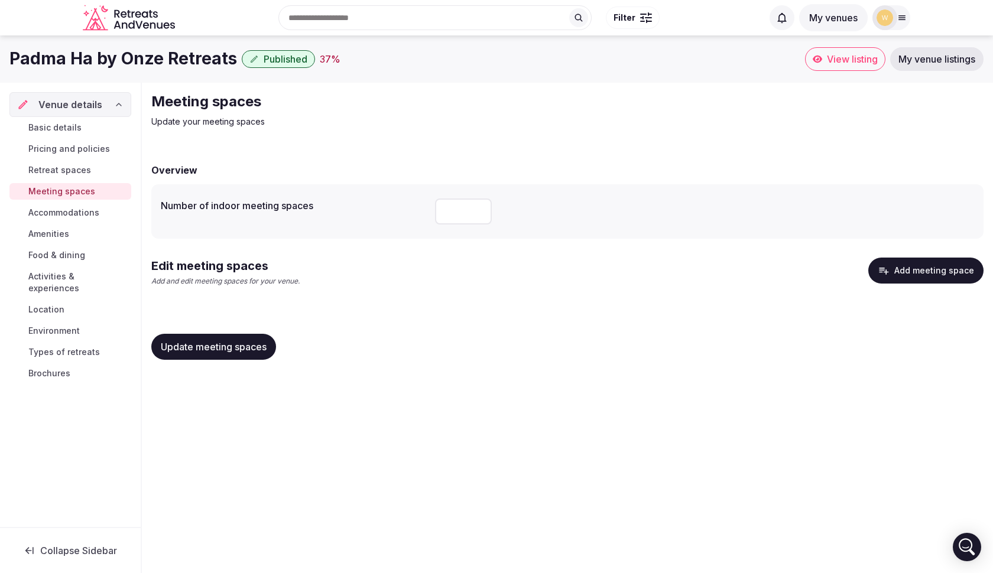
click at [910, 267] on button "Add meeting space" at bounding box center [925, 271] width 115 height 26
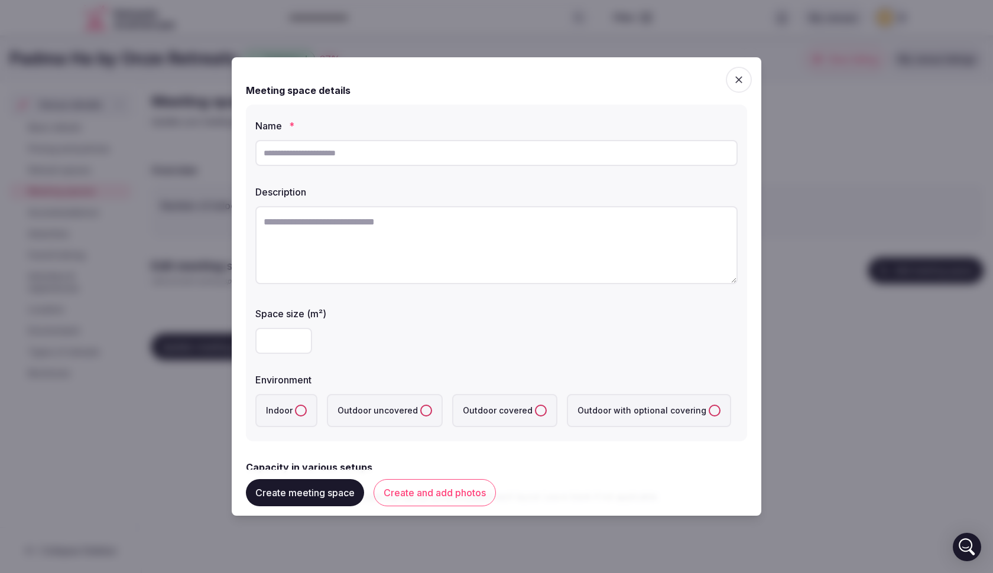
click at [372, 154] on input "text" at bounding box center [496, 153] width 482 height 26
type input "**********"
click at [270, 340] on input "number" at bounding box center [283, 341] width 57 height 26
type input "**"
click at [415, 344] on div "**" at bounding box center [496, 341] width 482 height 26
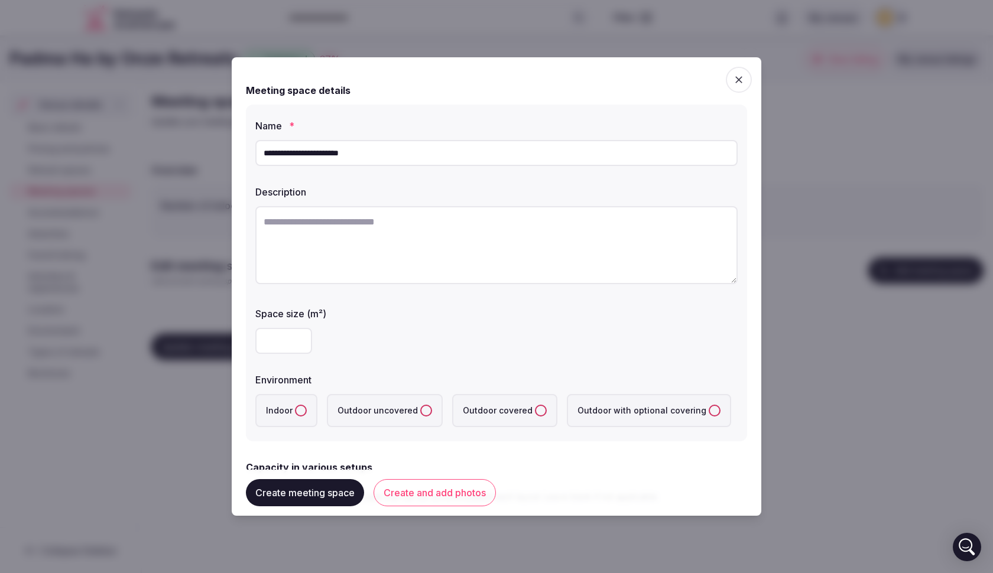
click at [300, 410] on button "Indoor" at bounding box center [301, 411] width 12 height 12
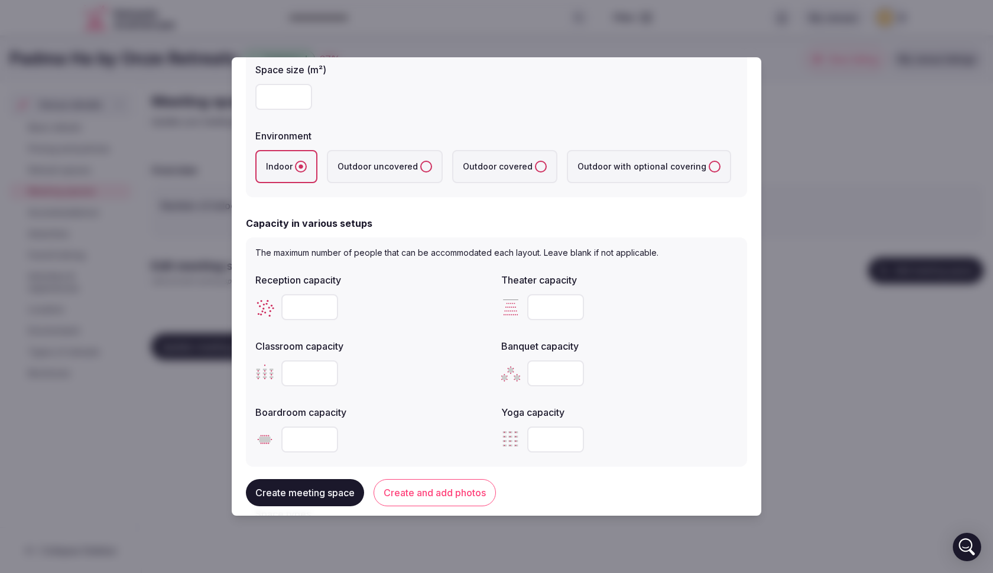
scroll to position [246, 0]
click at [308, 305] on input "number" at bounding box center [309, 306] width 57 height 26
type input "**"
click at [547, 309] on input "number" at bounding box center [555, 306] width 57 height 26
click at [553, 307] on input "number" at bounding box center [555, 306] width 57 height 26
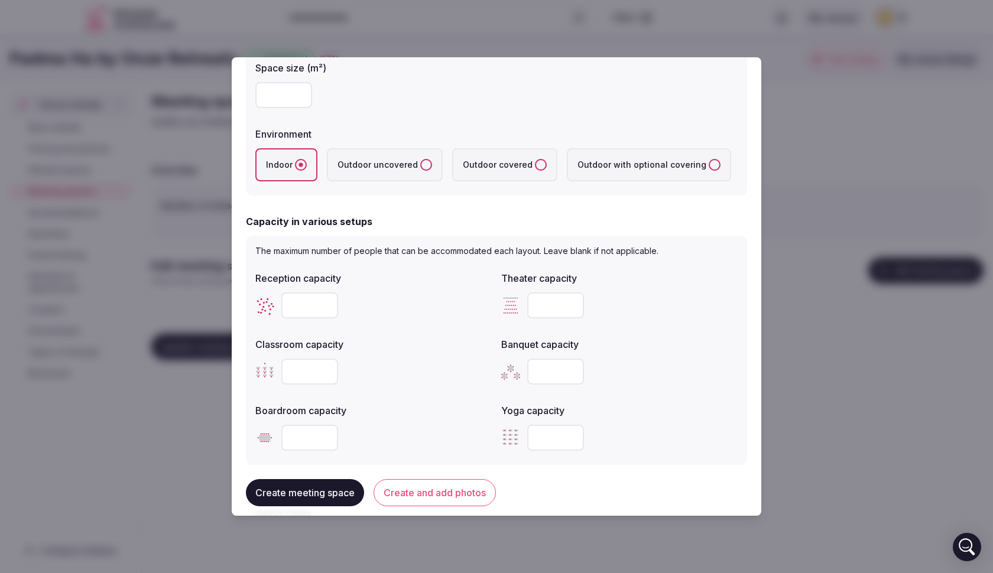
type input "**"
click at [308, 375] on input "number" at bounding box center [309, 372] width 57 height 26
click at [292, 366] on input "number" at bounding box center [309, 372] width 57 height 26
type input "**"
click at [556, 372] on input "number" at bounding box center [555, 372] width 57 height 26
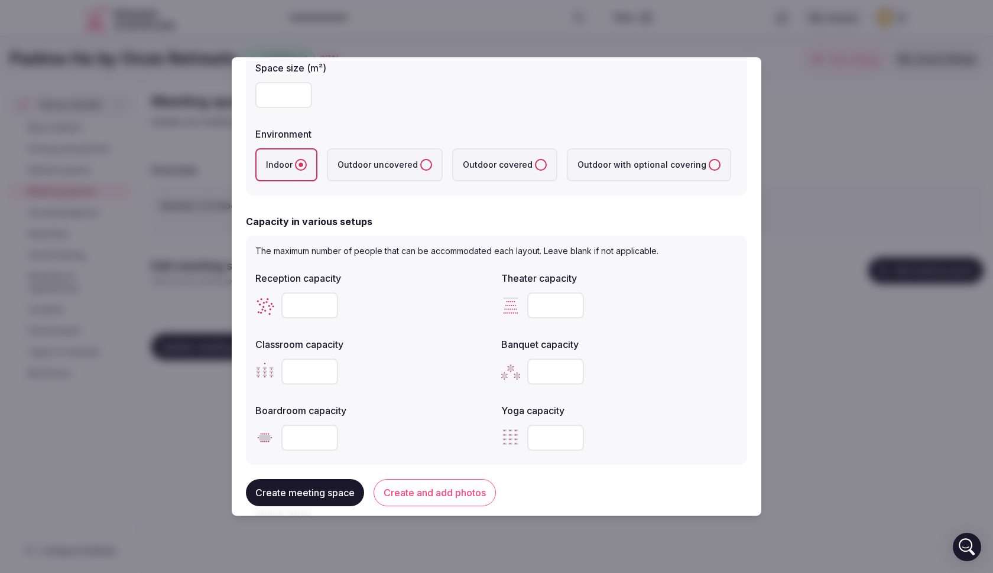
click at [550, 375] on input "number" at bounding box center [555, 372] width 57 height 26
type input "**"
click at [308, 437] on input "number" at bounding box center [309, 438] width 57 height 26
drag, startPoint x: 293, startPoint y: 440, endPoint x: 309, endPoint y: 438, distance: 15.5
click at [294, 439] on input "number" at bounding box center [309, 438] width 57 height 26
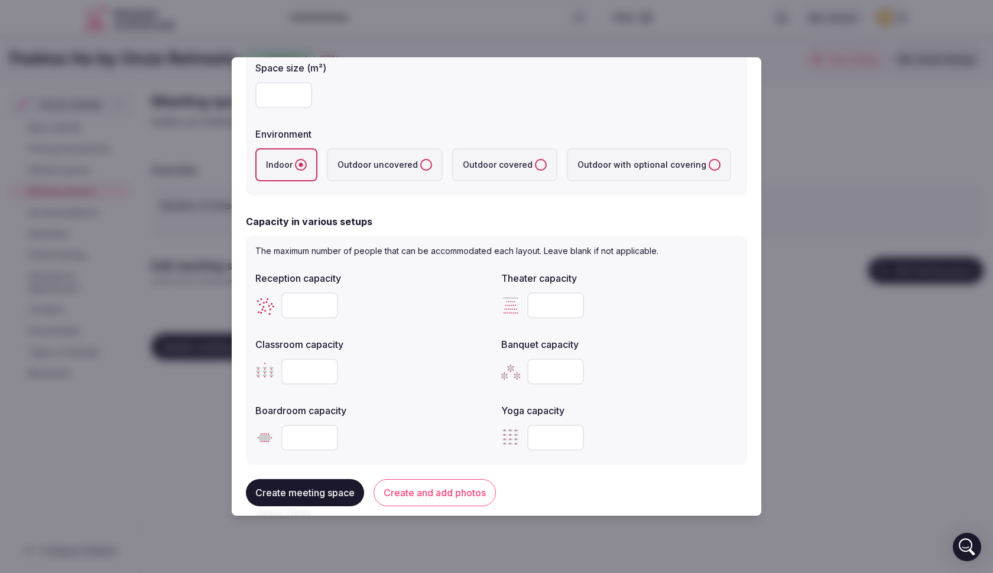
type input "**"
click at [537, 440] on input "number" at bounding box center [555, 438] width 57 height 26
click at [545, 439] on input "number" at bounding box center [555, 438] width 57 height 26
type input "**"
click at [641, 396] on div "Reception capacity ** Theater capacity ** Classroom capacity ** Banquet capacit…" at bounding box center [496, 361] width 482 height 189
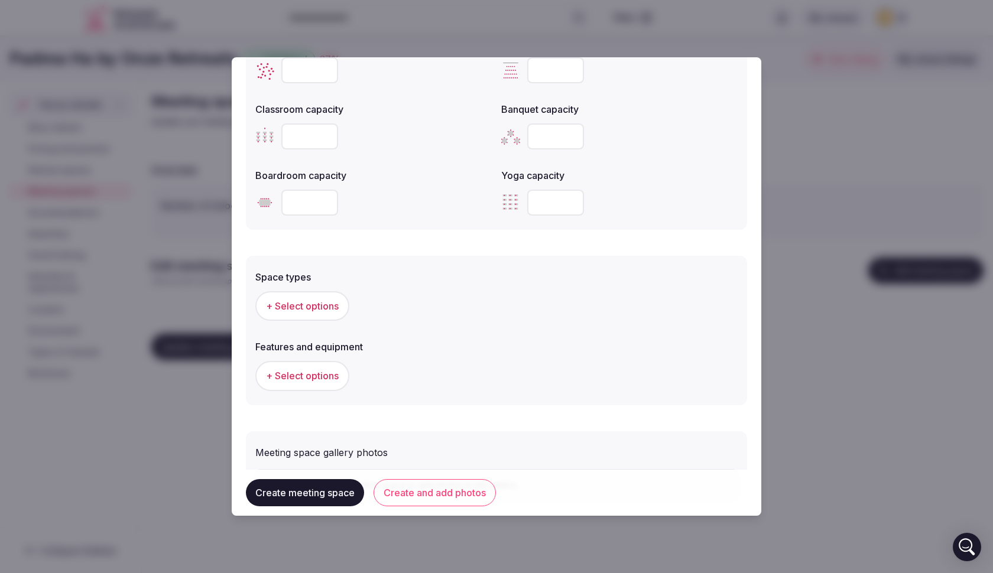
scroll to position [482, 0]
click at [313, 300] on span "+ Select options" at bounding box center [302, 304] width 73 height 13
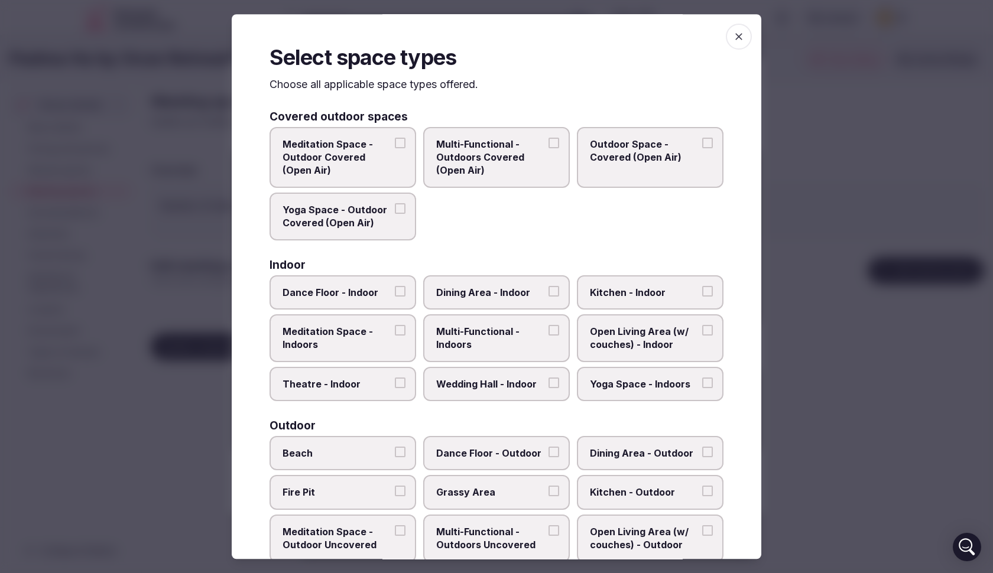
click at [735, 34] on icon "button" at bounding box center [739, 37] width 12 height 12
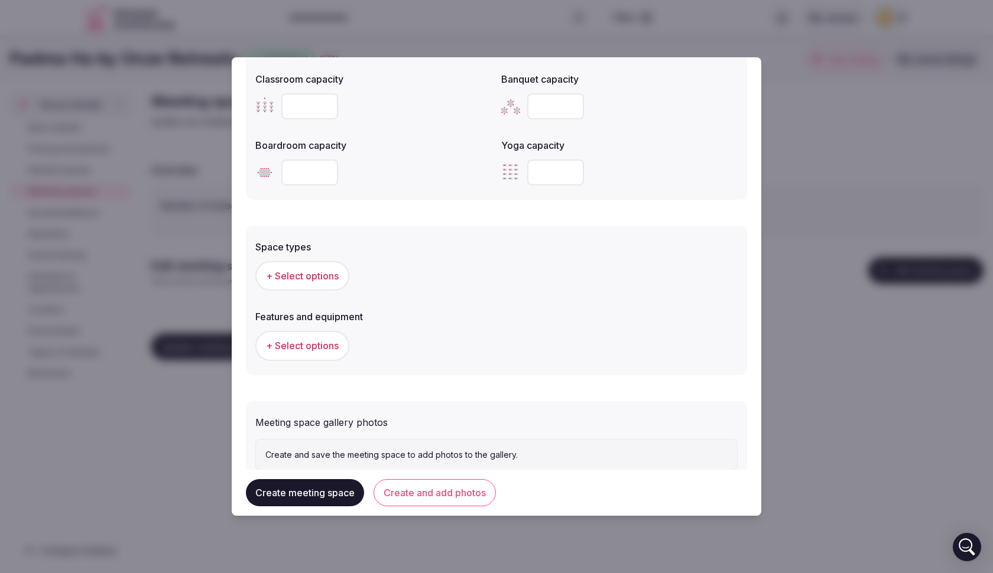
scroll to position [512, 0]
click at [327, 285] on button "+ Select options" at bounding box center [302, 275] width 94 height 30
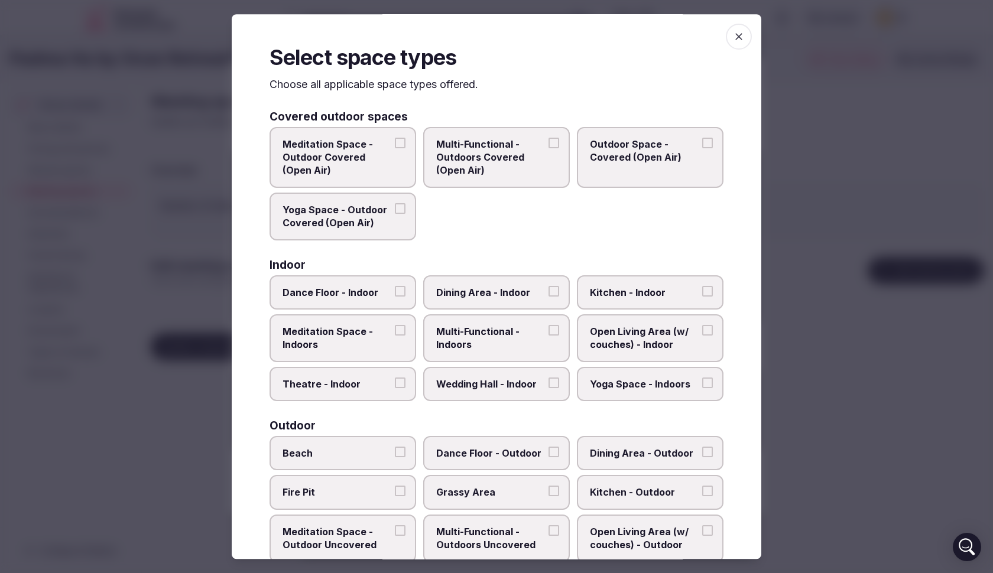
click at [371, 156] on span "Meditation Space - Outdoor Covered (Open Air)" at bounding box center [336, 158] width 109 height 40
click at [395, 148] on button "Meditation Space - Outdoor Covered (Open Air)" at bounding box center [400, 143] width 11 height 11
click at [368, 150] on span "Meditation Space - Outdoor Covered (Open Air)" at bounding box center [336, 158] width 109 height 40
click at [395, 148] on button "Meditation Space - Outdoor Covered (Open Air)" at bounding box center [400, 143] width 11 height 11
click at [495, 151] on span "Multi-Functional - Outdoors Covered (Open Air)" at bounding box center [490, 158] width 109 height 40
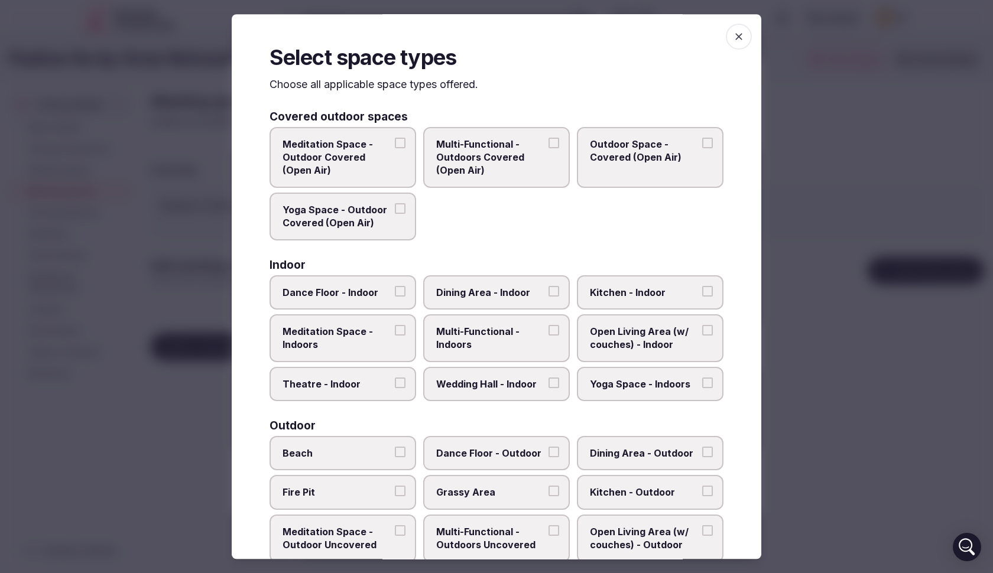
click at [548, 148] on button "Multi-Functional - Outdoors Covered (Open Air)" at bounding box center [553, 143] width 11 height 11
click at [324, 212] on span "Yoga Space - Outdoor Covered (Open Air)" at bounding box center [336, 216] width 109 height 27
click at [395, 212] on button "Yoga Space - Outdoor Covered (Open Air)" at bounding box center [400, 208] width 11 height 11
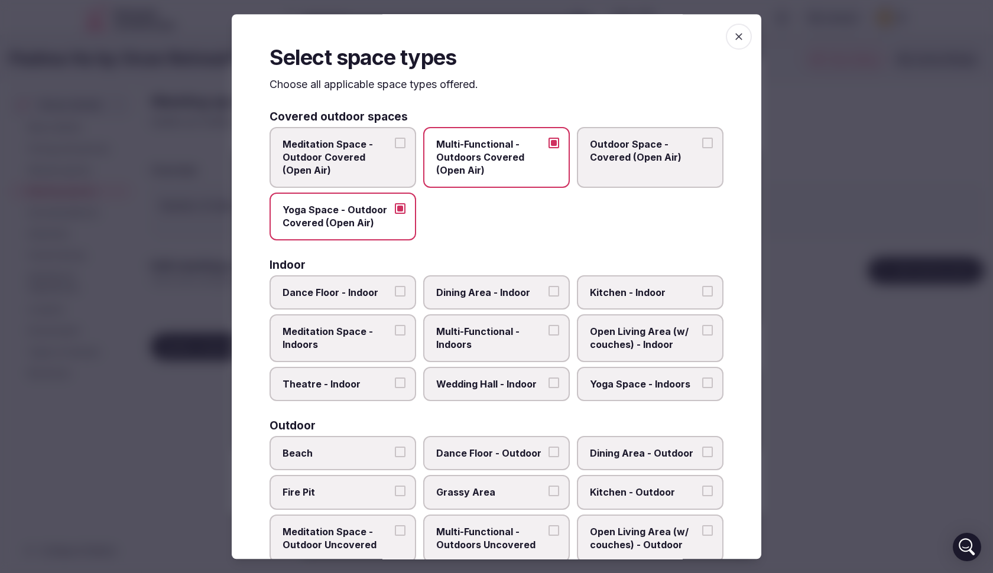
click at [345, 150] on span "Meditation Space - Outdoor Covered (Open Air)" at bounding box center [336, 158] width 109 height 40
click at [395, 148] on button "Meditation Space - Outdoor Covered (Open Air)" at bounding box center [400, 143] width 11 height 11
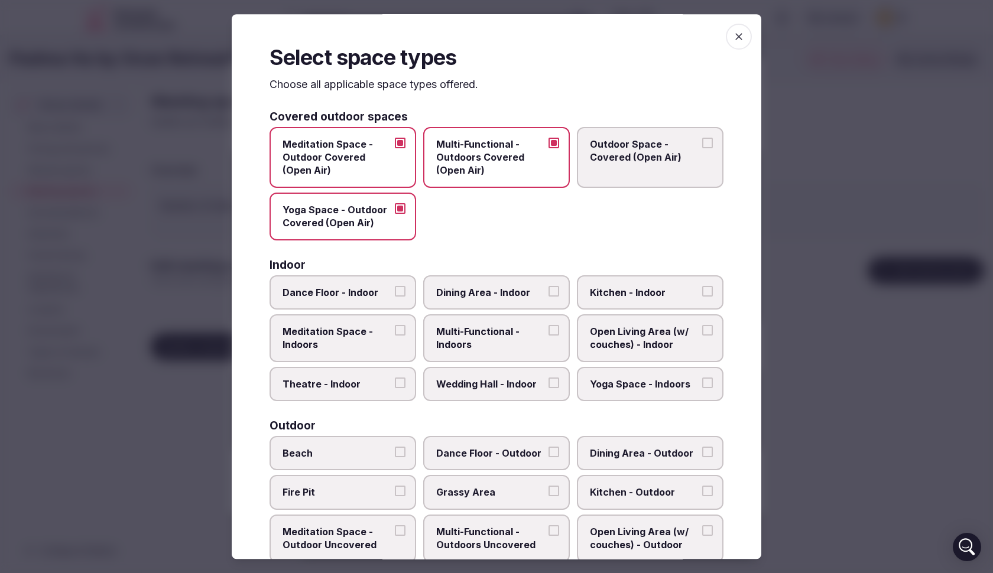
click at [612, 153] on span "Outdoor Space - Covered (Open Air)" at bounding box center [644, 151] width 109 height 27
click at [702, 148] on button "Outdoor Space - Covered (Open Air)" at bounding box center [707, 143] width 11 height 11
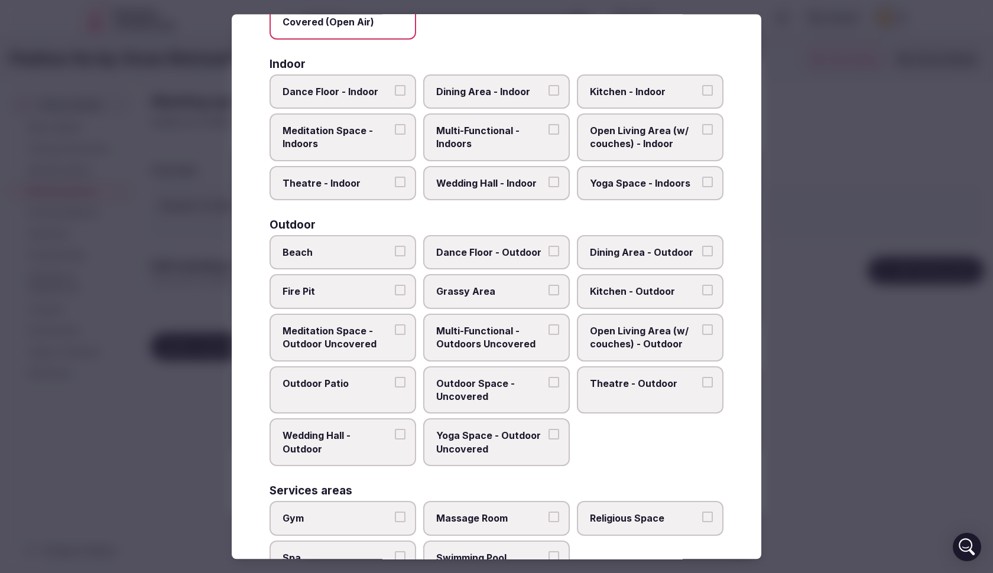
scroll to position [199, 0]
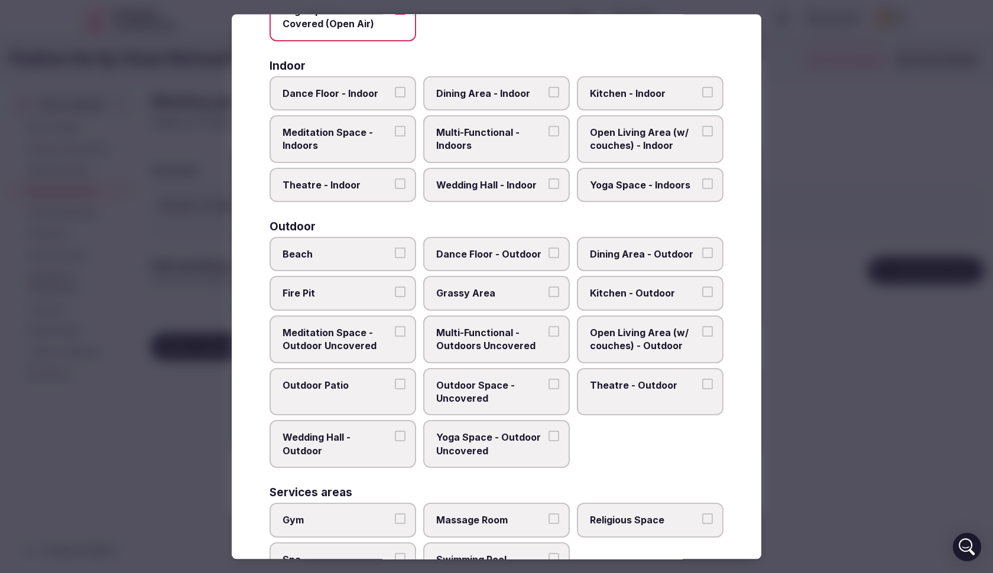
click at [469, 98] on span "Dining Area - Indoor" at bounding box center [490, 93] width 109 height 13
click at [548, 98] on button "Dining Area - Indoor" at bounding box center [553, 92] width 11 height 11
click at [657, 93] on span "Kitchen - Indoor" at bounding box center [644, 93] width 109 height 13
click at [702, 93] on button "Kitchen - Indoor" at bounding box center [707, 92] width 11 height 11
click at [321, 136] on span "Meditation Space - Indoors" at bounding box center [336, 139] width 109 height 27
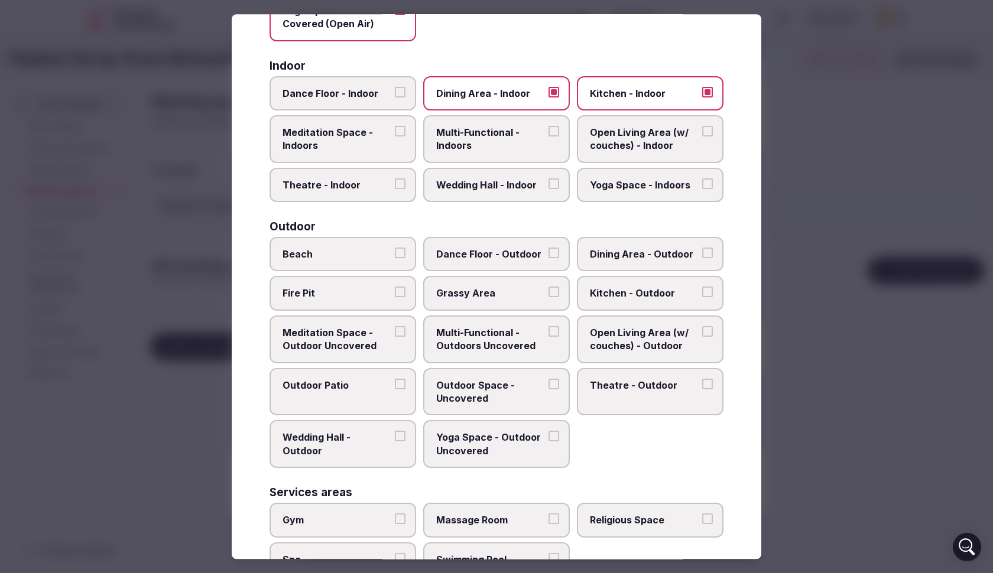
click at [395, 136] on button "Meditation Space - Indoors" at bounding box center [400, 131] width 11 height 11
click at [462, 135] on span "Multi-Functional - Indoors" at bounding box center [490, 139] width 109 height 27
click at [548, 135] on button "Multi-Functional - Indoors" at bounding box center [553, 131] width 11 height 11
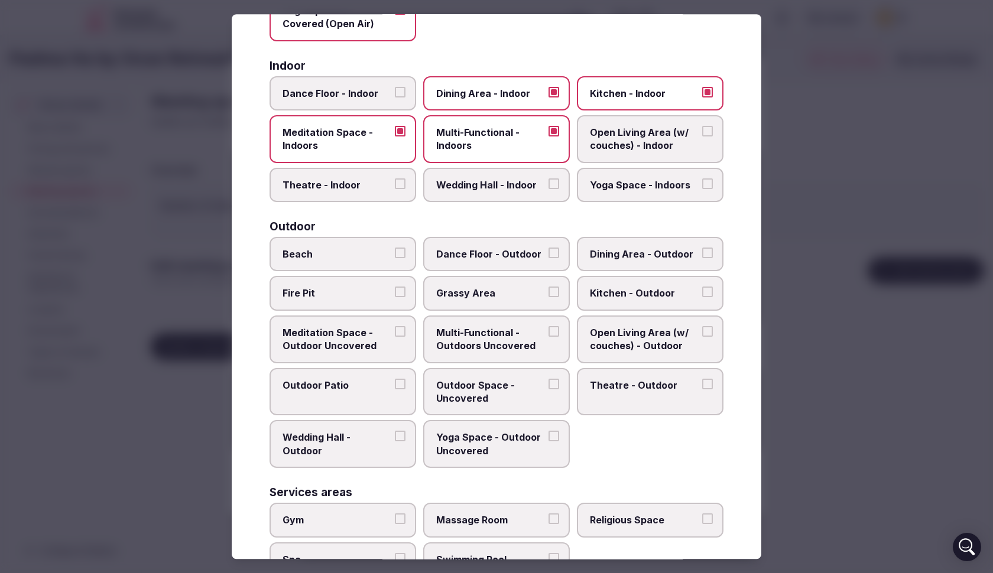
click at [616, 144] on span "Open Living Area (w/ couches) - Indoor" at bounding box center [644, 139] width 109 height 27
click at [702, 137] on button "Open Living Area (w/ couches) - Indoor" at bounding box center [707, 131] width 11 height 11
click at [616, 187] on span "Yoga Space - Indoors" at bounding box center [644, 184] width 109 height 13
click at [702, 187] on button "Yoga Space - Indoors" at bounding box center [707, 183] width 11 height 11
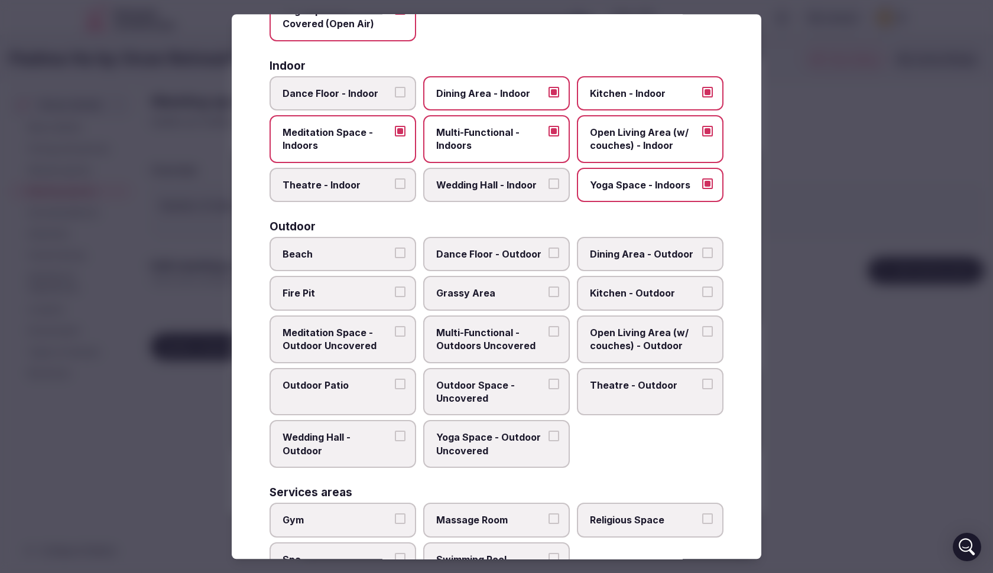
click at [346, 256] on span "Beach" at bounding box center [336, 254] width 109 height 13
click at [395, 256] on button "Beach" at bounding box center [400, 253] width 11 height 11
click at [504, 251] on span "Dance Floor - Outdoor" at bounding box center [490, 254] width 109 height 13
click at [548, 251] on button "Dance Floor - Outdoor" at bounding box center [553, 253] width 11 height 11
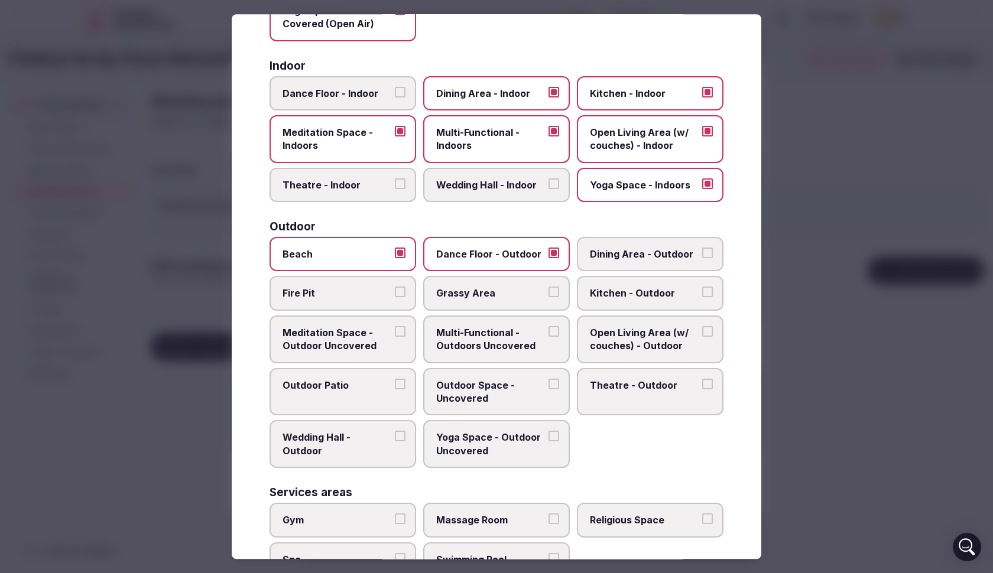
click at [358, 293] on span "Fire Pit" at bounding box center [336, 293] width 109 height 13
click at [395, 293] on button "Fire Pit" at bounding box center [400, 292] width 11 height 11
click at [493, 296] on span "Grassy Area" at bounding box center [490, 293] width 109 height 13
click at [548, 296] on button "Grassy Area" at bounding box center [553, 292] width 11 height 11
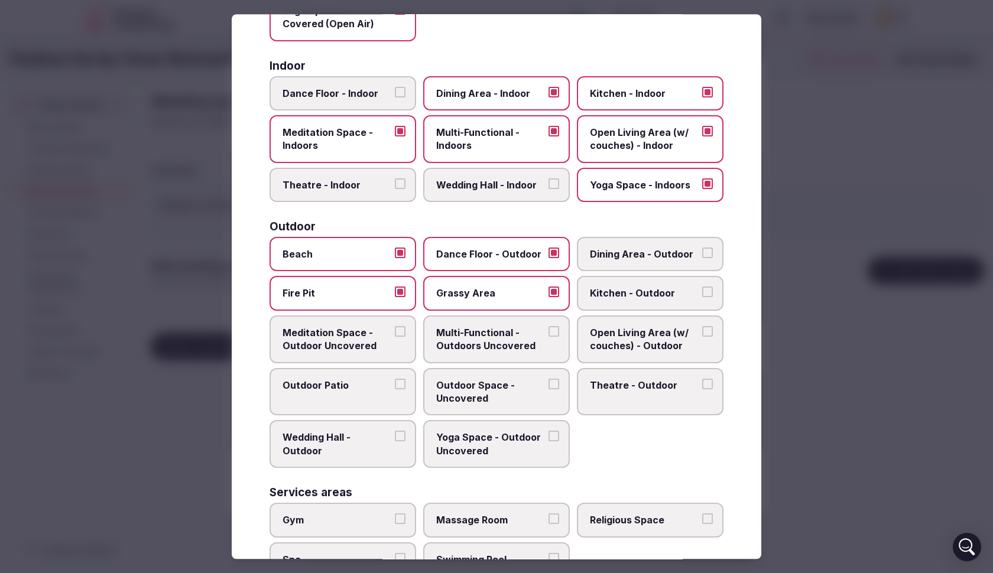
click at [665, 338] on span "Open Living Area (w/ couches) - Outdoor" at bounding box center [644, 339] width 109 height 27
click at [702, 337] on button "Open Living Area (w/ couches) - Outdoor" at bounding box center [707, 331] width 11 height 11
click at [365, 391] on label "Outdoor Patio" at bounding box center [342, 392] width 147 height 48
click at [395, 389] on button "Outdoor Patio" at bounding box center [400, 384] width 11 height 11
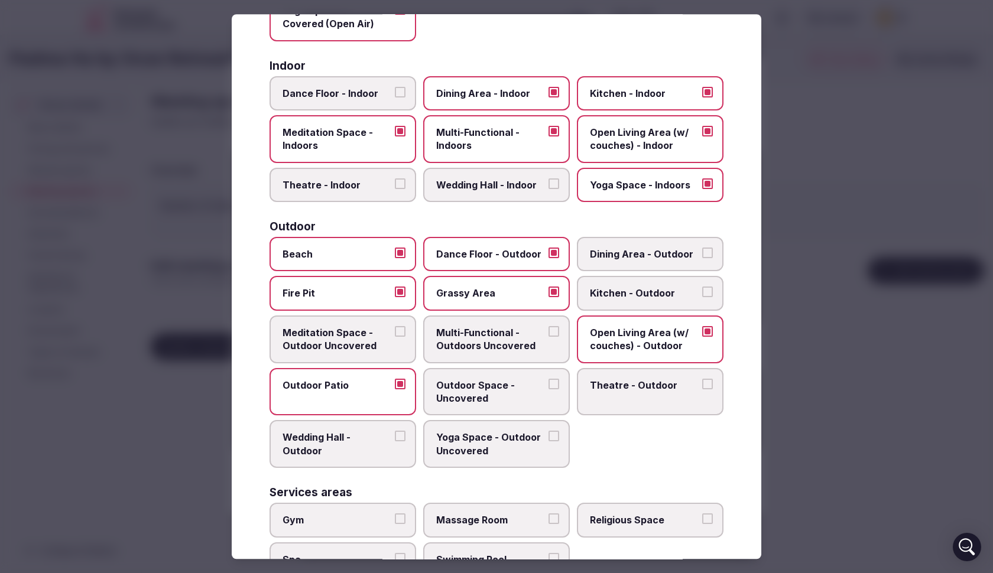
click at [519, 394] on span "Outdoor Space - Uncovered" at bounding box center [490, 392] width 109 height 27
click at [548, 389] on button "Outdoor Space - Uncovered" at bounding box center [553, 384] width 11 height 11
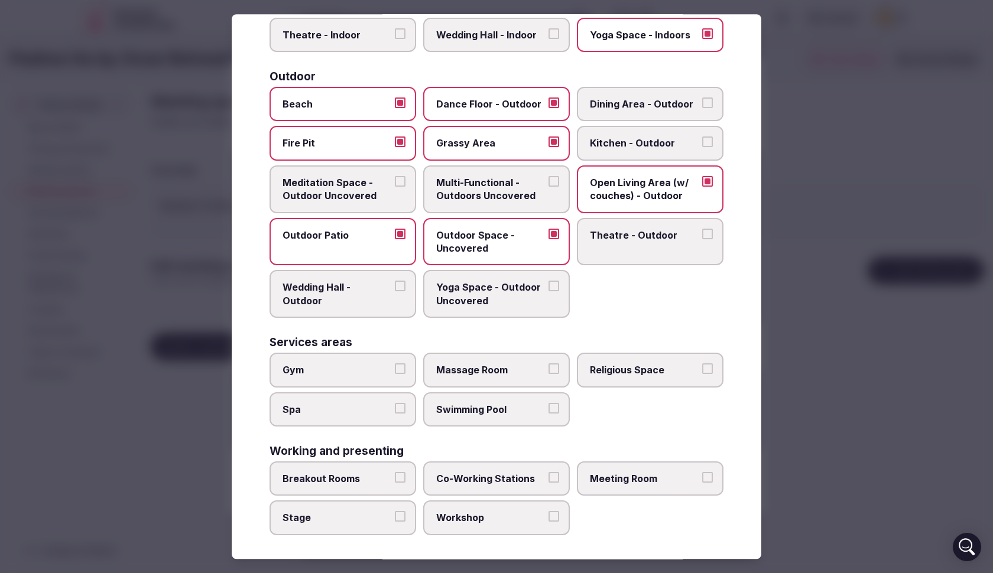
scroll to position [349, 0]
click at [508, 414] on label "Swimming Pool" at bounding box center [496, 410] width 147 height 34
click at [548, 414] on button "Swimming Pool" at bounding box center [553, 409] width 11 height 11
click at [350, 478] on span "Breakout Rooms" at bounding box center [336, 479] width 109 height 13
click at [395, 478] on button "Breakout Rooms" at bounding box center [400, 478] width 11 height 11
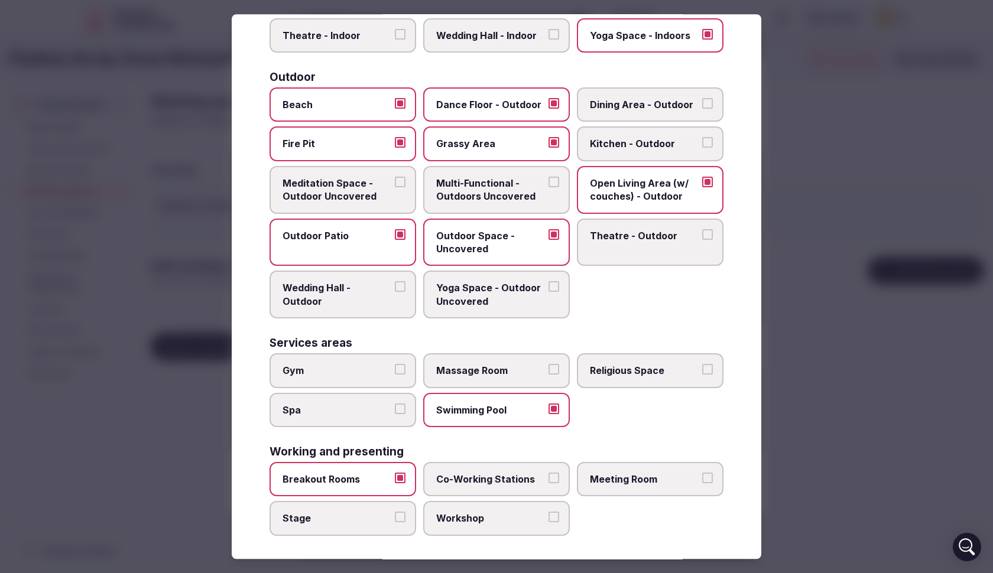
drag, startPoint x: 915, startPoint y: 375, endPoint x: 908, endPoint y: 378, distance: 7.9
click at [915, 375] on div at bounding box center [496, 286] width 993 height 573
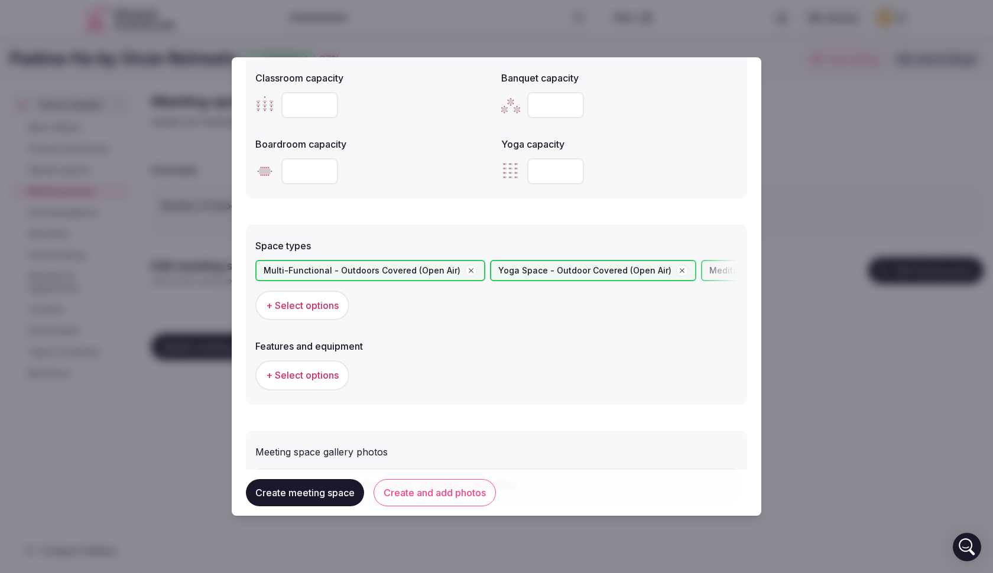
click at [314, 377] on span "+ Select options" at bounding box center [302, 375] width 73 height 13
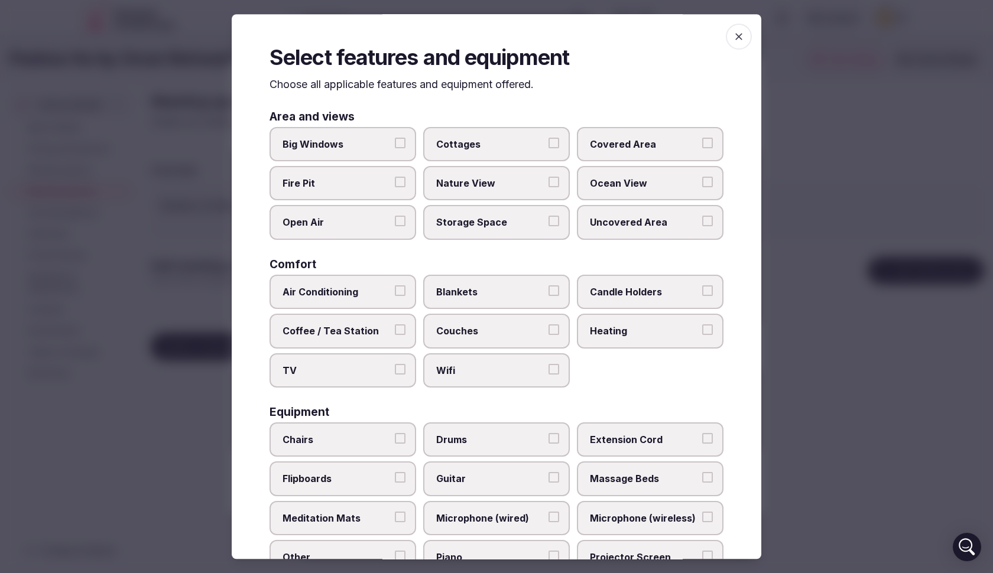
click at [316, 186] on span "Fire Pit" at bounding box center [336, 183] width 109 height 13
click at [395, 186] on button "Fire Pit" at bounding box center [400, 182] width 11 height 11
click at [450, 186] on span "Nature View" at bounding box center [490, 183] width 109 height 13
click at [548, 186] on button "Nature View" at bounding box center [553, 182] width 11 height 11
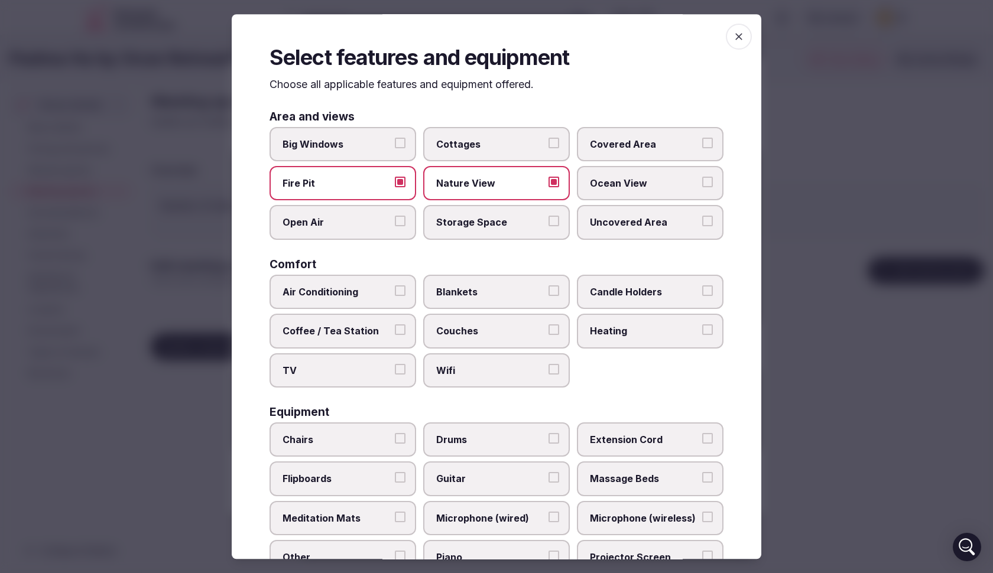
click at [628, 184] on span "Ocean View" at bounding box center [644, 183] width 109 height 13
click at [702, 184] on button "Ocean View" at bounding box center [707, 182] width 11 height 11
click at [329, 221] on span "Open Air" at bounding box center [336, 222] width 109 height 13
click at [395, 221] on button "Open Air" at bounding box center [400, 221] width 11 height 11
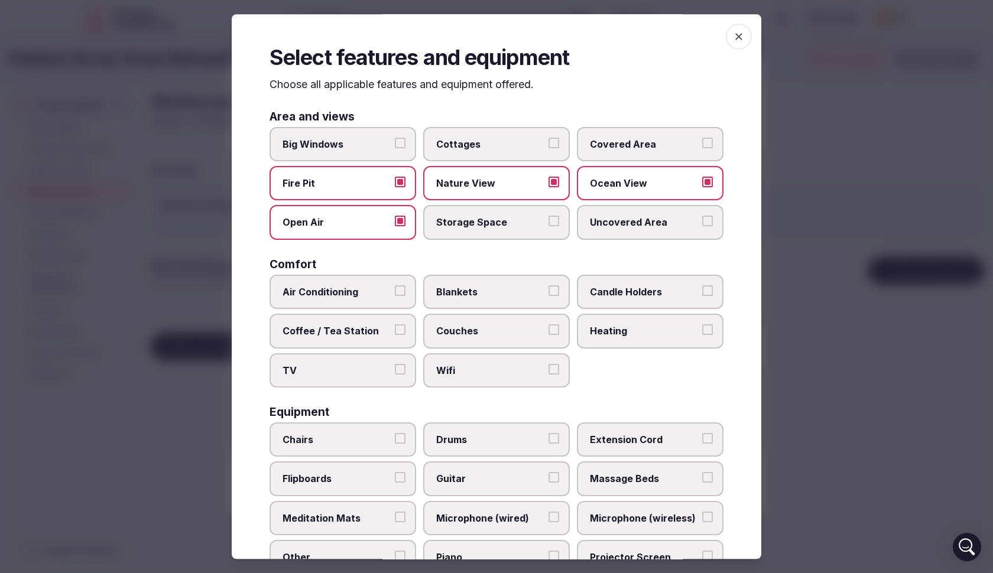
click at [608, 225] on span "Uncovered Area" at bounding box center [644, 222] width 109 height 13
click at [702, 225] on button "Uncovered Area" at bounding box center [707, 221] width 11 height 11
drag, startPoint x: 609, startPoint y: 145, endPoint x: 590, endPoint y: 159, distance: 23.6
click at [609, 144] on span "Covered Area" at bounding box center [644, 144] width 109 height 13
click at [702, 144] on button "Covered Area" at bounding box center [707, 143] width 11 height 11
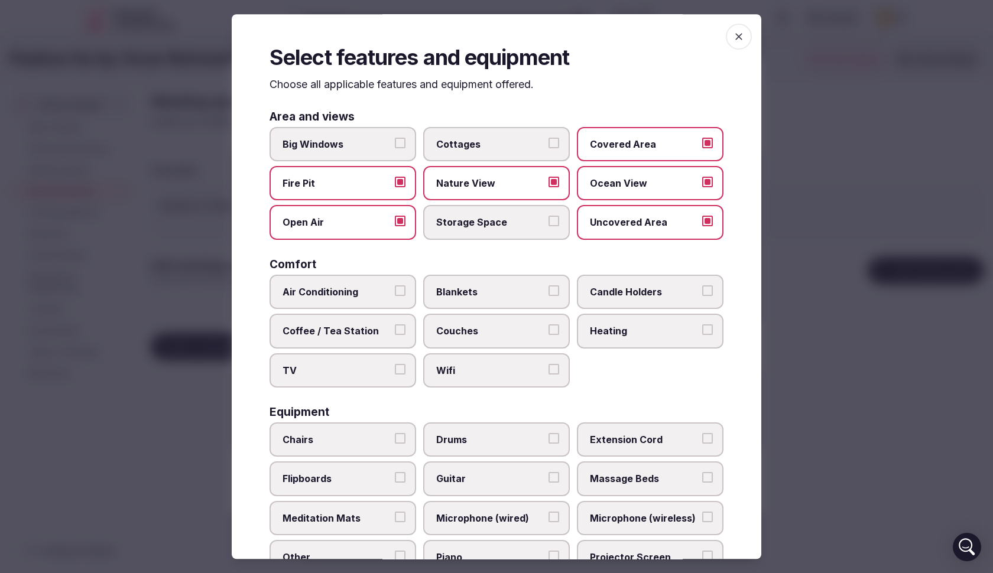
drag, startPoint x: 337, startPoint y: 286, endPoint x: 351, endPoint y: 290, distance: 14.6
click at [337, 286] on span "Air Conditioning" at bounding box center [336, 291] width 109 height 13
click at [395, 286] on button "Air Conditioning" at bounding box center [400, 290] width 11 height 11
drag, startPoint x: 479, startPoint y: 294, endPoint x: 578, endPoint y: 301, distance: 99.0
click at [479, 294] on span "Blankets" at bounding box center [490, 291] width 109 height 13
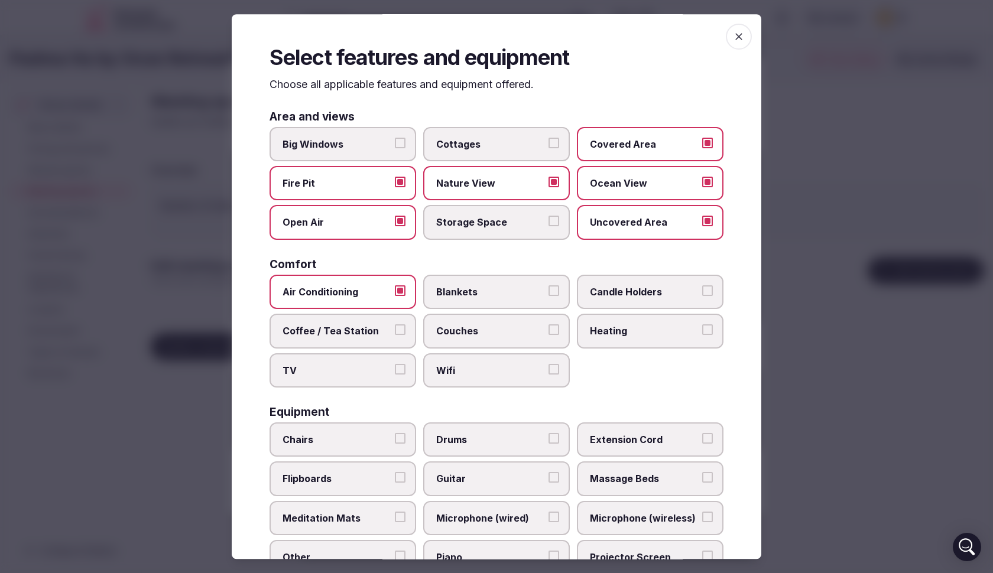
click at [548, 294] on button "Blankets" at bounding box center [553, 290] width 11 height 11
click at [322, 342] on label "Coffee / Tea Station" at bounding box center [342, 331] width 147 height 34
click at [395, 335] on button "Coffee / Tea Station" at bounding box center [400, 329] width 11 height 11
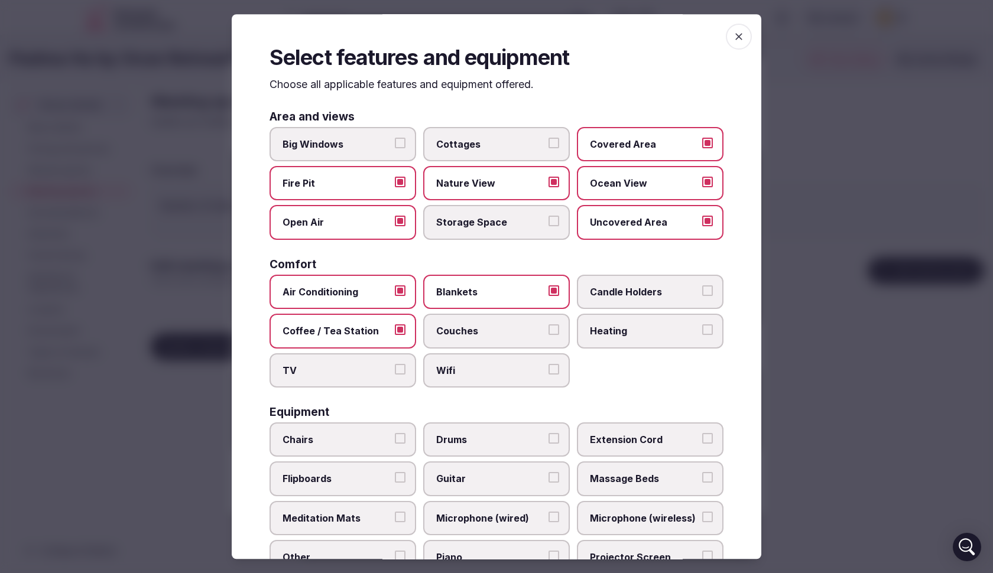
click at [449, 340] on label "Couches" at bounding box center [496, 331] width 147 height 34
click at [548, 335] on button "Couches" at bounding box center [553, 329] width 11 height 11
drag, startPoint x: 511, startPoint y: 368, endPoint x: 423, endPoint y: 364, distance: 88.2
click at [510, 368] on span "Wifi" at bounding box center [490, 370] width 109 height 13
click at [548, 368] on button "Wifi" at bounding box center [553, 369] width 11 height 11
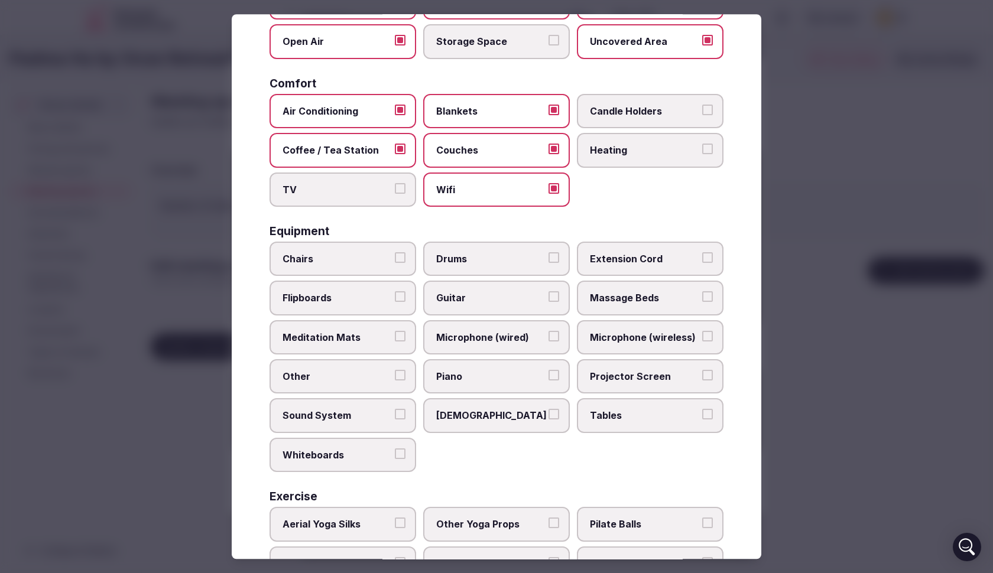
scroll to position [186, 0]
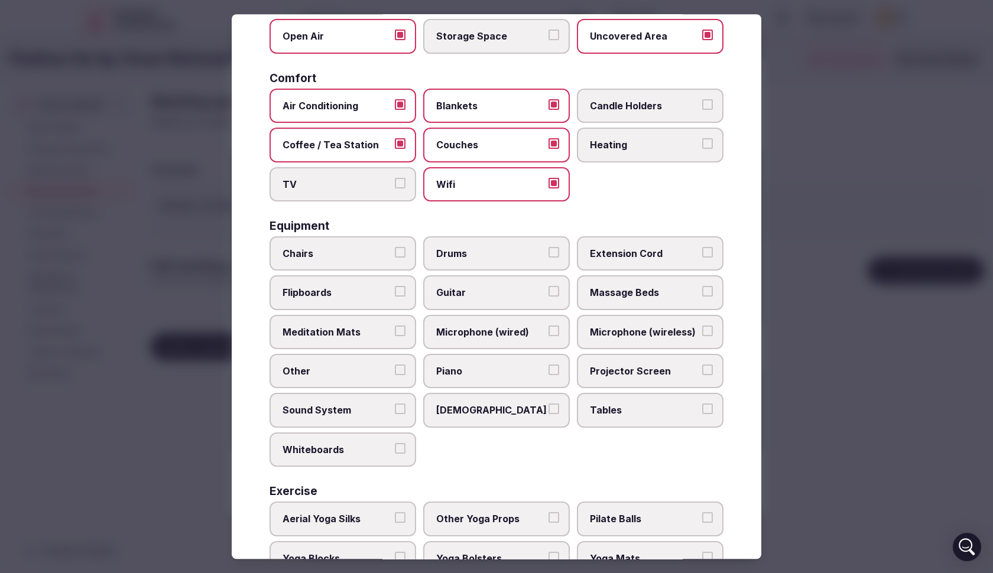
drag, startPoint x: 322, startPoint y: 248, endPoint x: 351, endPoint y: 253, distance: 29.9
click at [322, 248] on span "Chairs" at bounding box center [336, 253] width 109 height 13
click at [395, 248] on button "Chairs" at bounding box center [400, 252] width 11 height 11
click at [366, 338] on label "Meditation Mats" at bounding box center [342, 332] width 147 height 34
click at [395, 336] on button "Meditation Mats" at bounding box center [400, 331] width 11 height 11
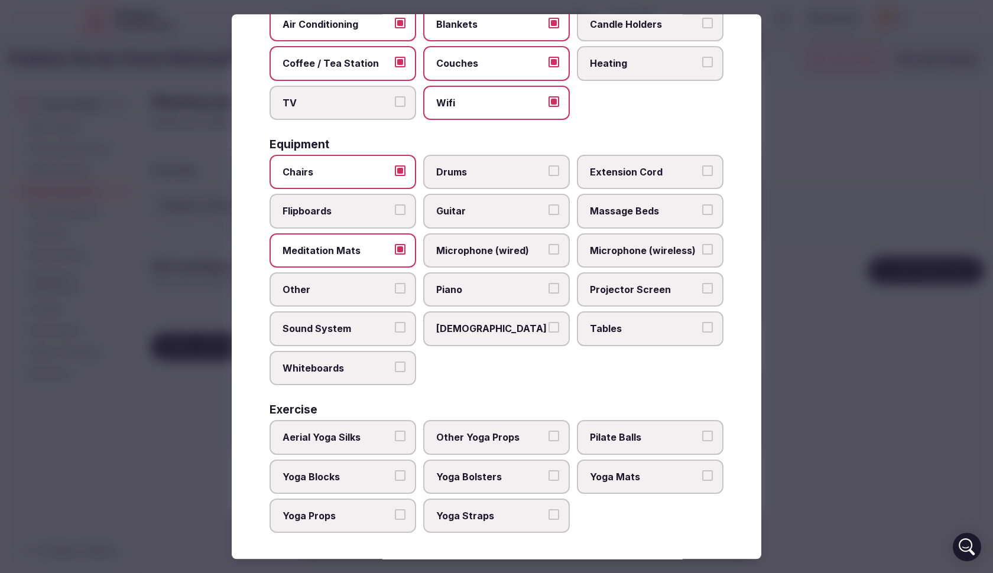
scroll to position [267, 0]
drag, startPoint x: 632, startPoint y: 480, endPoint x: 612, endPoint y: 479, distance: 19.5
click at [632, 480] on span "Yoga Mats" at bounding box center [644, 478] width 109 height 13
click at [702, 480] on button "Yoga Mats" at bounding box center [707, 477] width 11 height 11
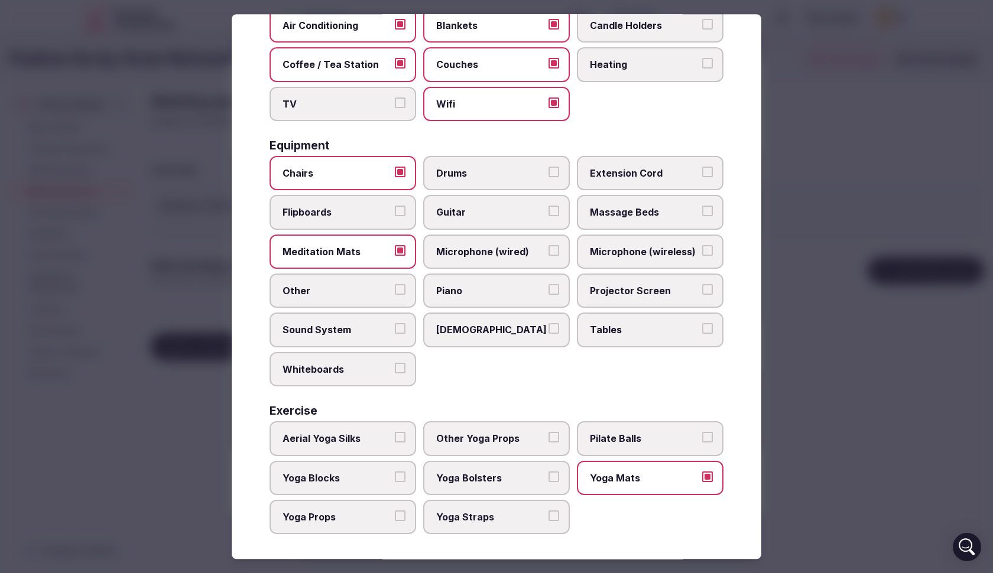
click at [863, 391] on div at bounding box center [496, 286] width 993 height 573
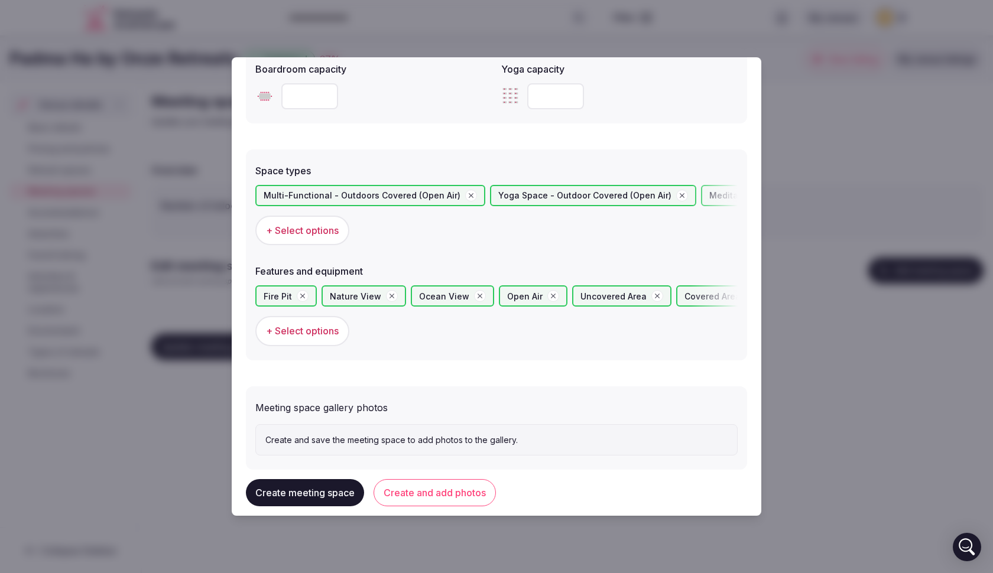
scroll to position [611, 0]
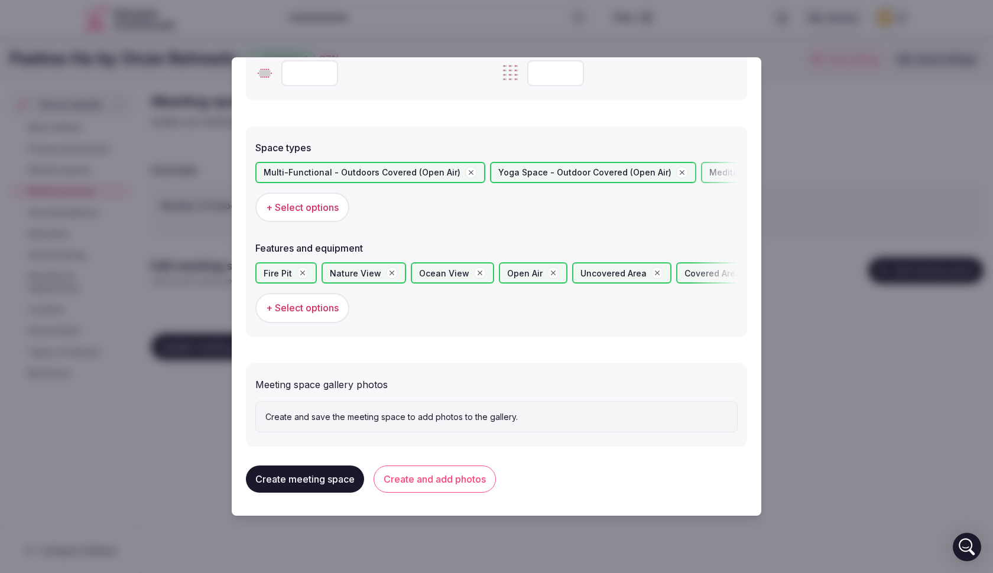
click at [315, 415] on p "Create and save the meeting space to add photos to the gallery." at bounding box center [496, 417] width 462 height 12
click at [475, 414] on p "Create and save the meeting space to add photos to the gallery." at bounding box center [496, 417] width 462 height 12
click at [415, 473] on button "Create and add photos" at bounding box center [435, 479] width 122 height 27
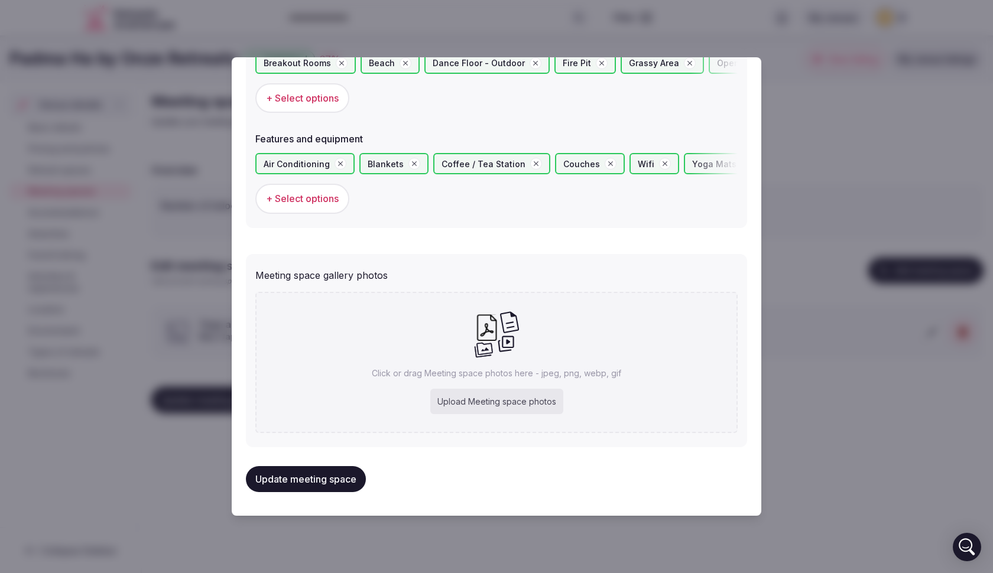
scroll to position [719, 0]
click at [544, 411] on div "Upload Meeting space photos" at bounding box center [496, 402] width 133 height 26
type input "**********"
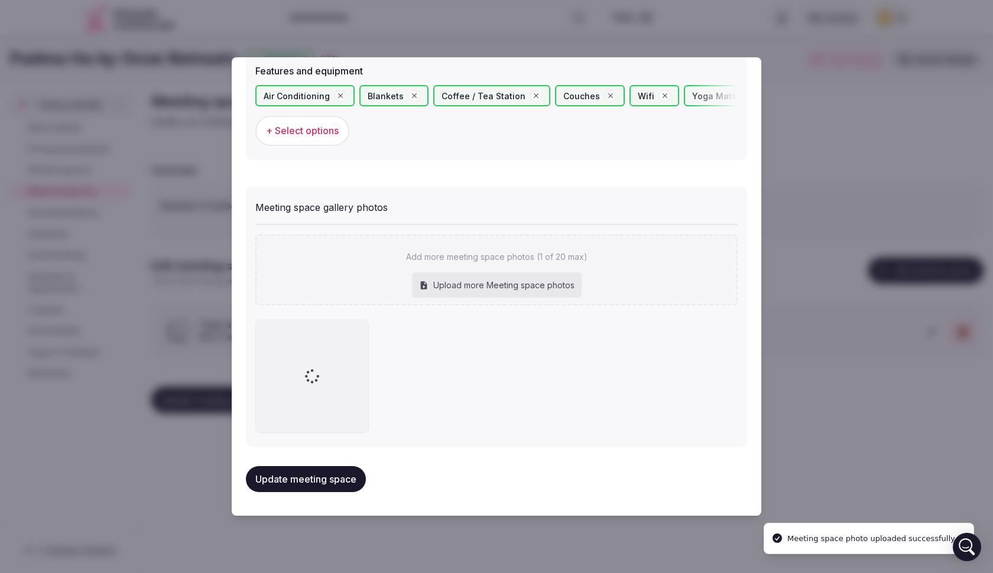
scroll to position [787, 0]
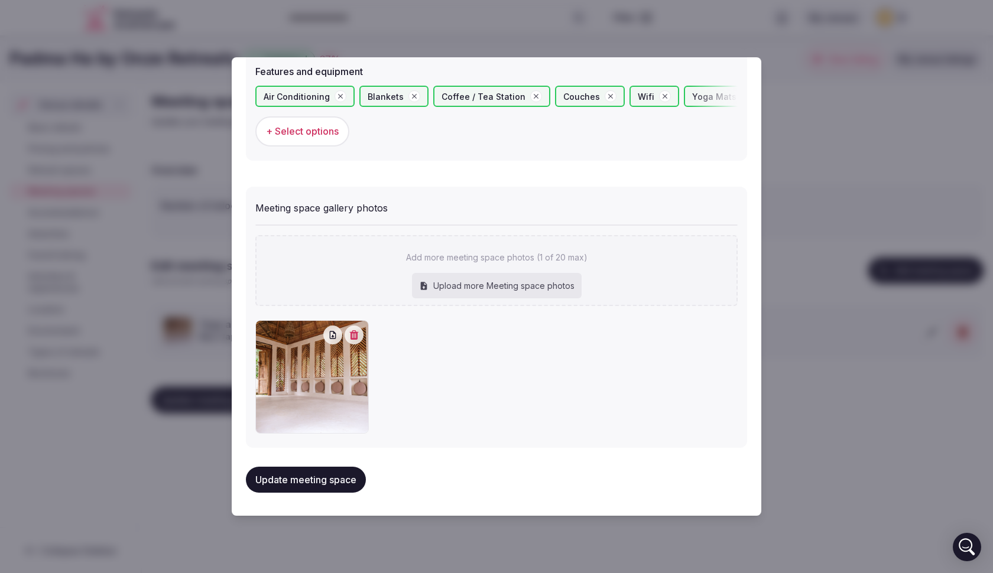
click at [370, 477] on div "Update meeting space" at bounding box center [496, 479] width 501 height 45
click at [353, 479] on button "Update meeting space" at bounding box center [306, 480] width 120 height 26
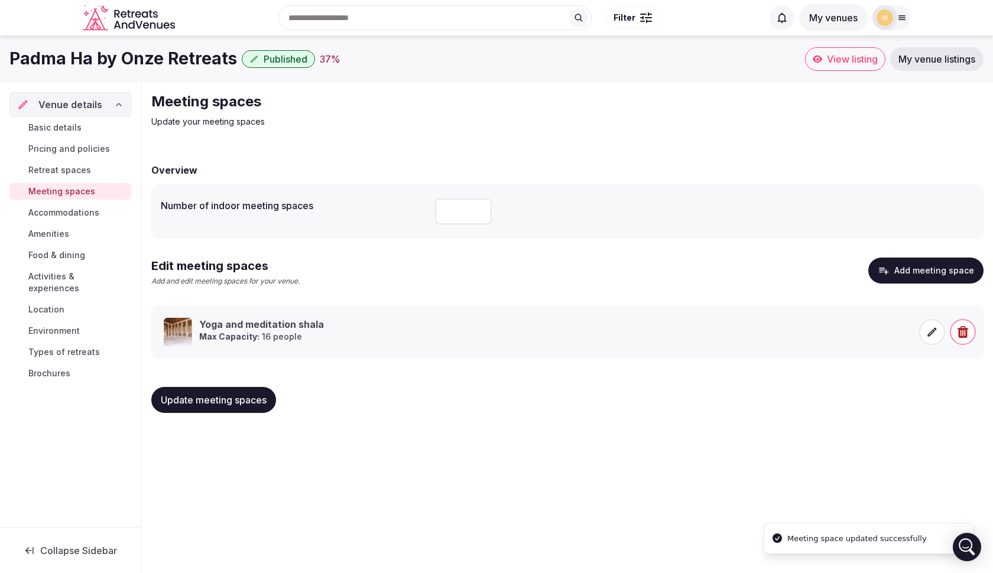
scroll to position [0, 0]
click at [82, 214] on span "Accommodations" at bounding box center [63, 213] width 71 height 12
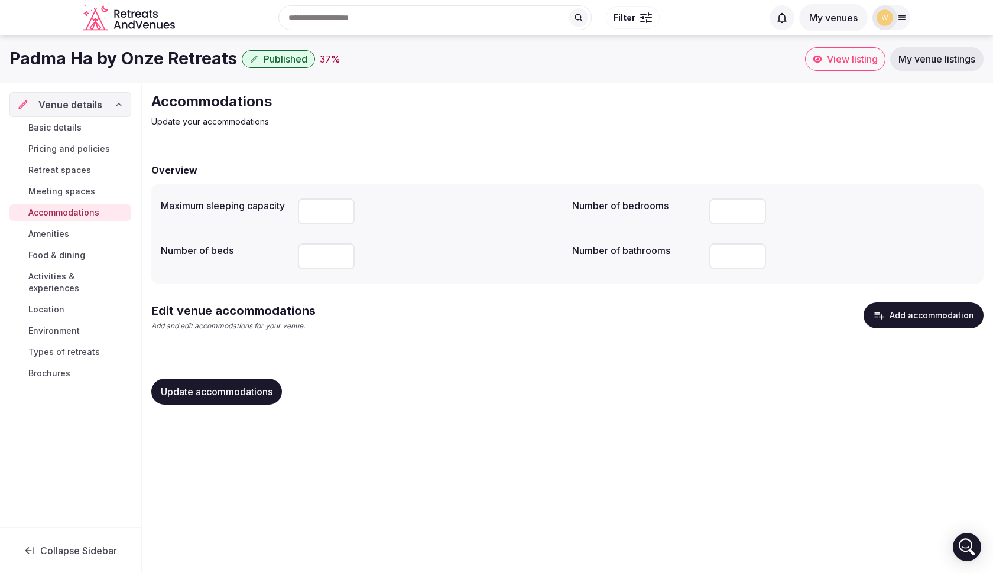
click at [238, 394] on span "Update accommodations" at bounding box center [217, 392] width 112 height 12
click at [242, 397] on span "Update accommodations" at bounding box center [217, 392] width 112 height 12
